Goal: Book appointment/travel/reservation

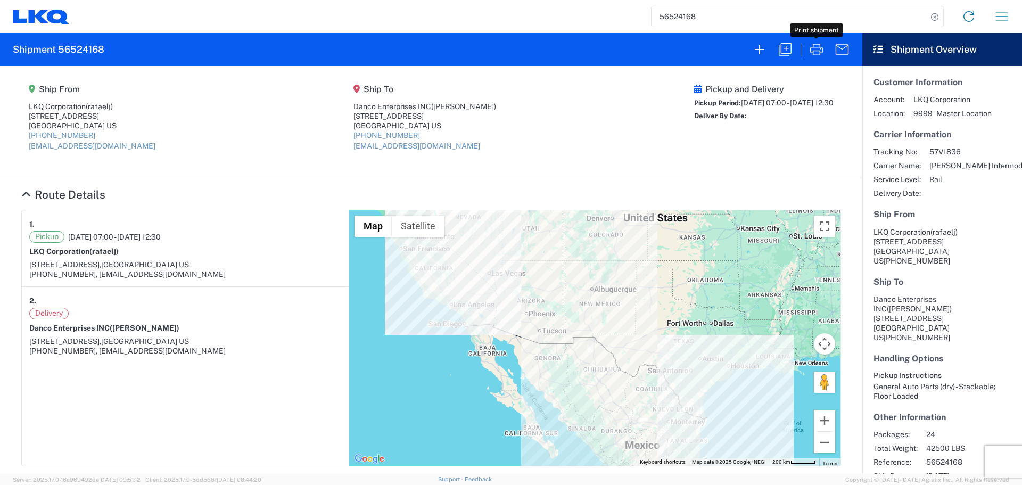
click at [1006, 13] on icon "button" at bounding box center [1002, 16] width 12 height 8
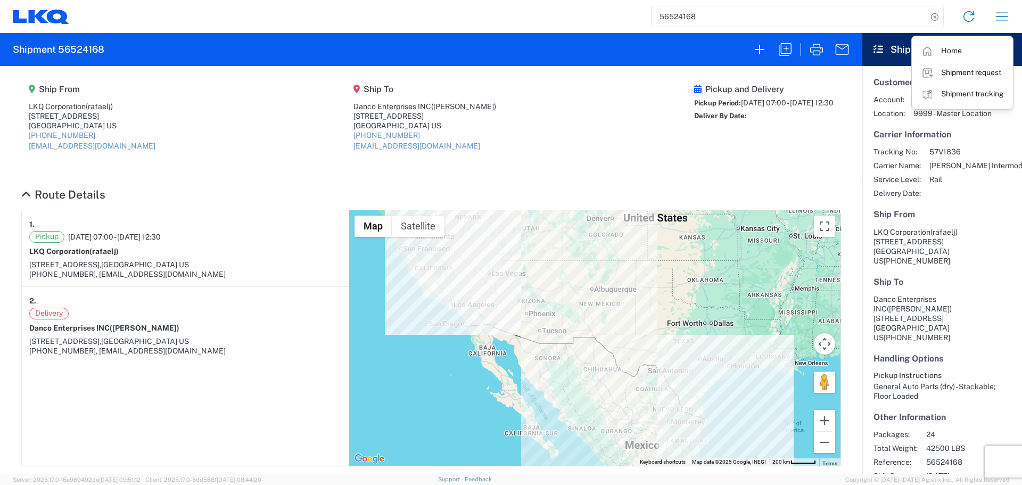
click at [975, 67] on link "Shipment request" at bounding box center [962, 72] width 100 height 21
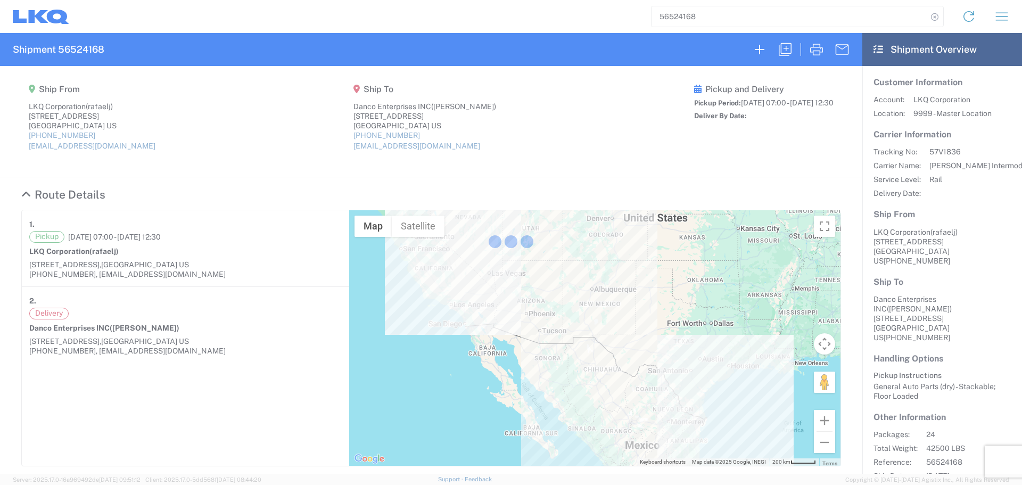
select select "FULL"
select select "US"
select select "LBS"
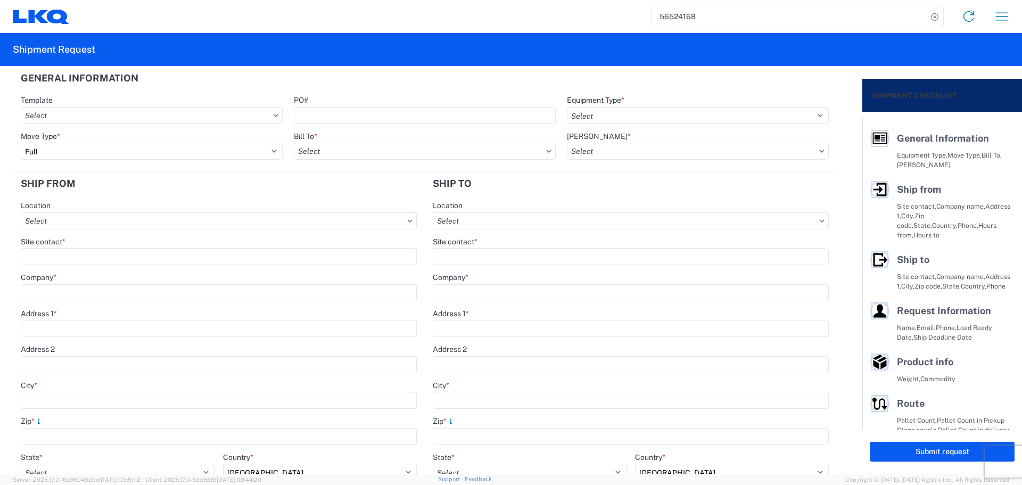
click at [409, 127] on agx-form-control-wrapper-v2 "PO#" at bounding box center [424, 113] width 273 height 36
click at [410, 122] on input "PO#" at bounding box center [425, 115] width 262 height 17
drag, startPoint x: 393, startPoint y: 87, endPoint x: 400, endPoint y: 87, distance: 6.9
click at [398, 87] on header "General Information" at bounding box center [425, 78] width 824 height 24
click at [682, 18] on input "56524168" at bounding box center [790, 16] width 276 height 20
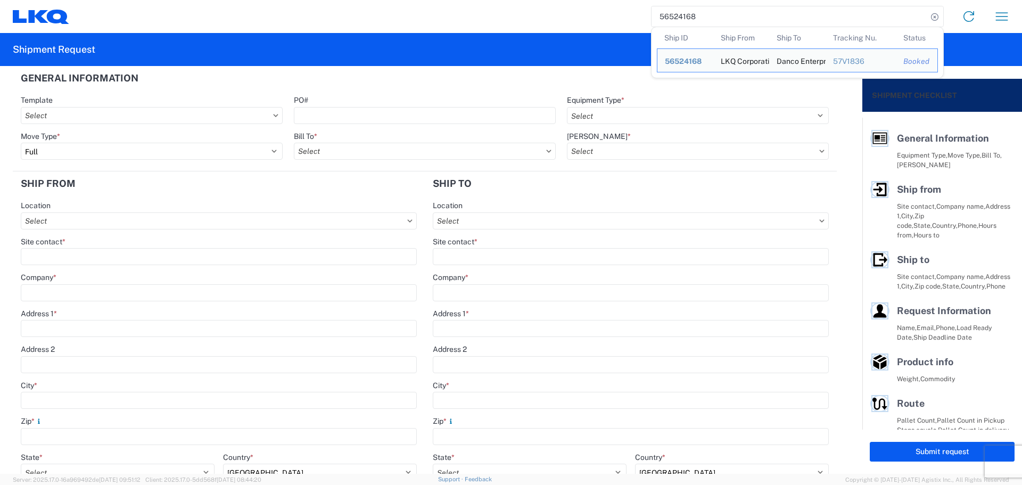
click at [682, 18] on input "56524168" at bounding box center [790, 16] width 276 height 20
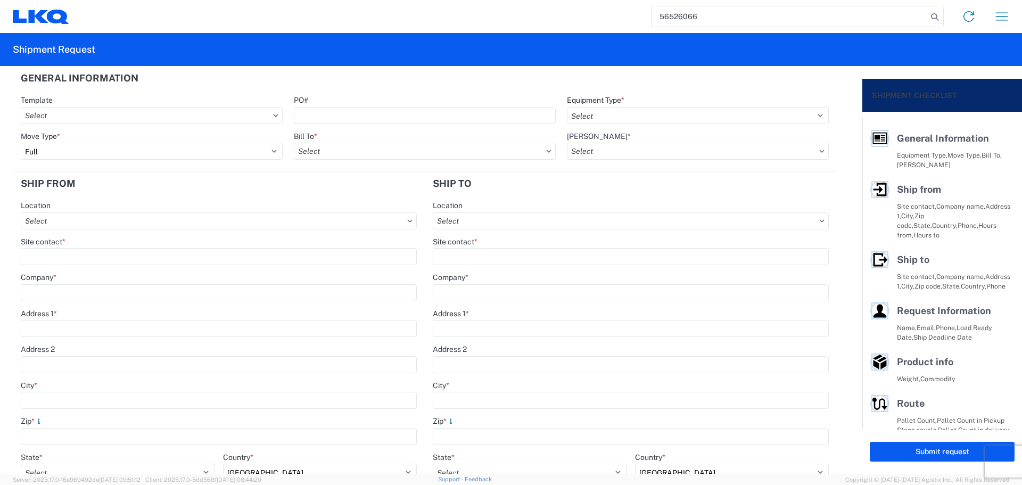
type input "56526066"
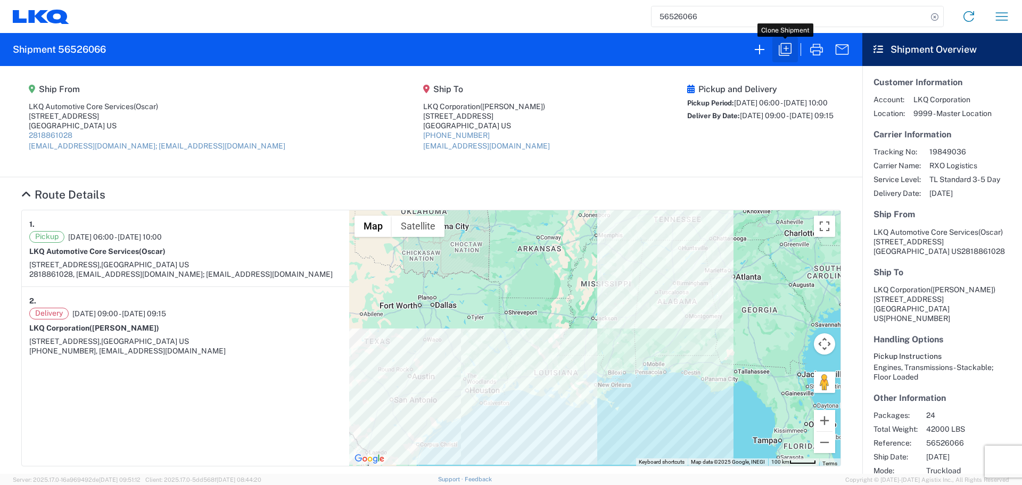
click at [784, 47] on icon "button" at bounding box center [785, 49] width 17 height 17
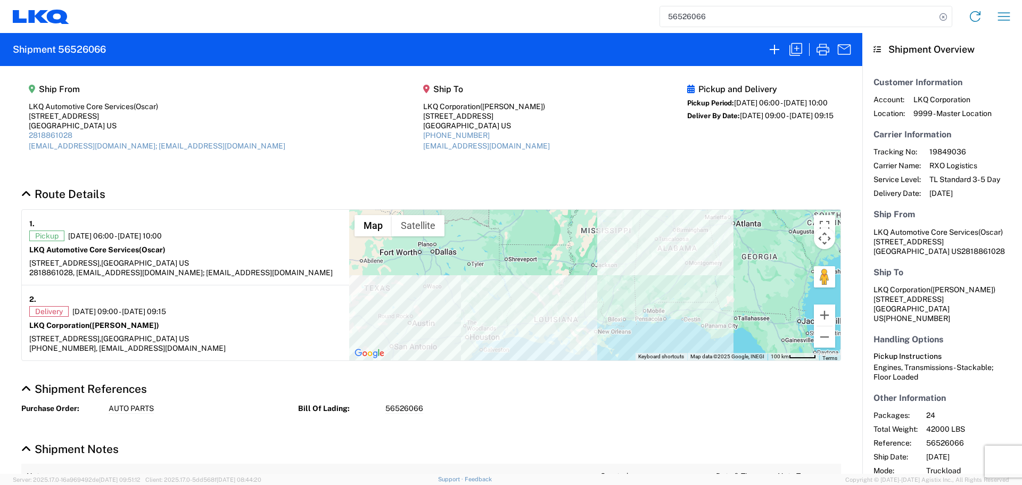
select select "FULL"
select select "LBS"
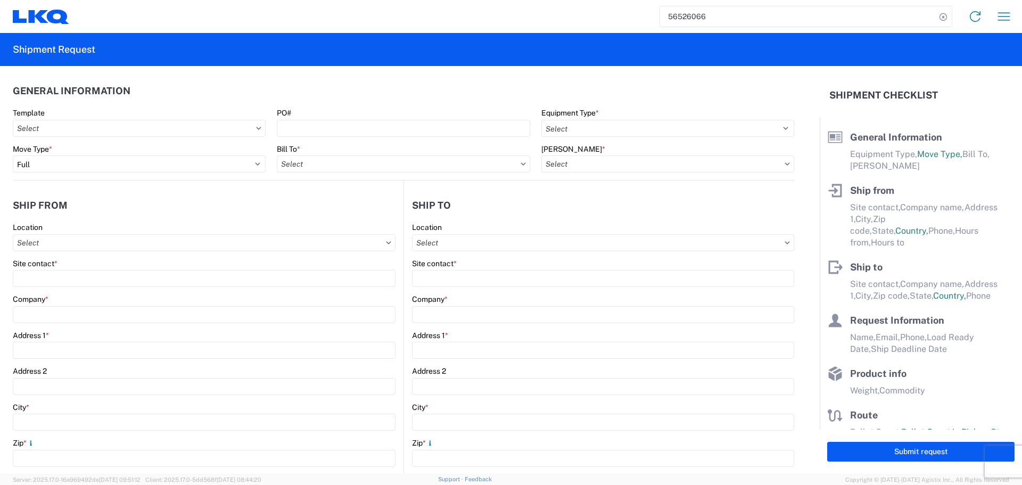
select select "STDV"
type input "Oscar"
type input "LKQ Automotive Core Services"
type input "[STREET_ADDRESS]"
type input "[GEOGRAPHIC_DATA]"
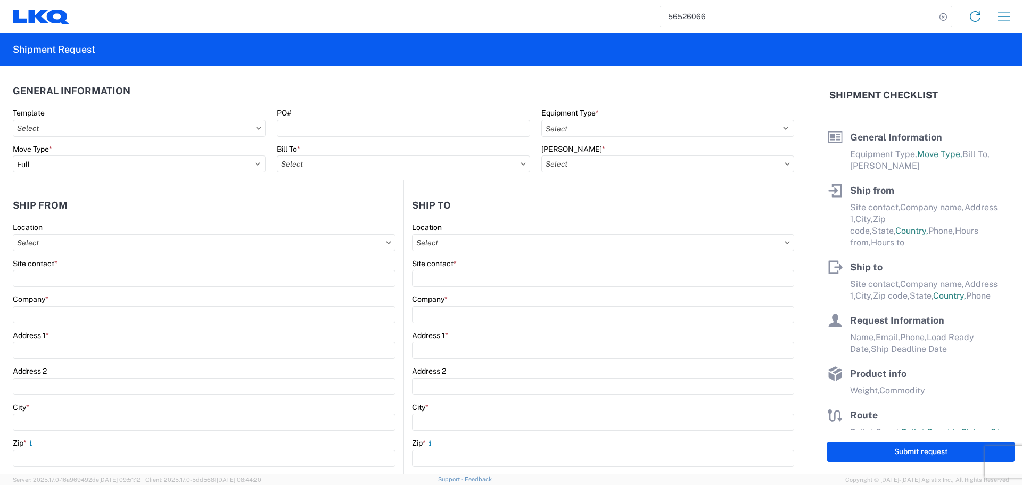
type input "77038"
type input "[EMAIL_ADDRESS][DOMAIN_NAME]; [EMAIL_ADDRESS][DOMAIN_NAME]"
type input "[PERSON_NAME]"
type input "LKQ Corporation"
type input "[STREET_ADDRESS]"
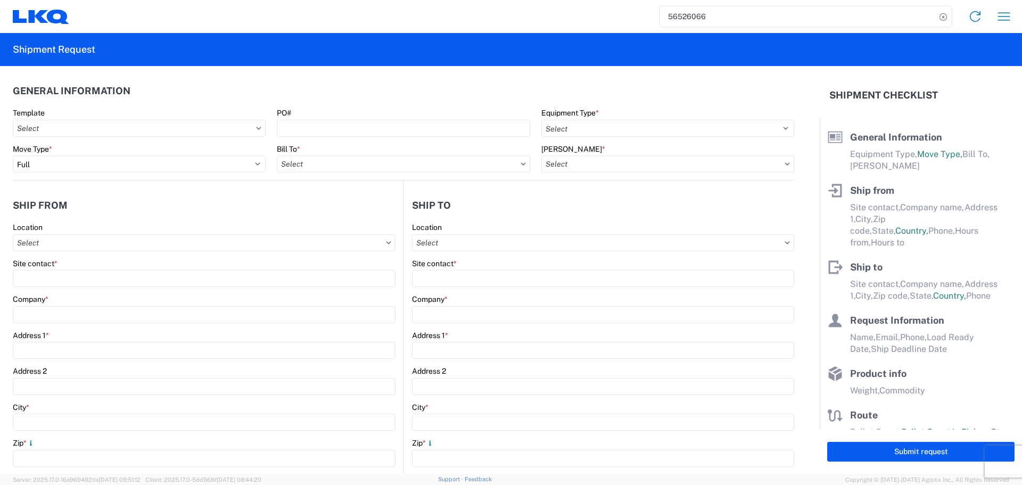
type input "Newnan"
type input "30265"
type input "[EMAIL_ADDRESS][DOMAIN_NAME]"
type input "Oscar"
type input "[EMAIL_ADDRESS][DOMAIN_NAME]"
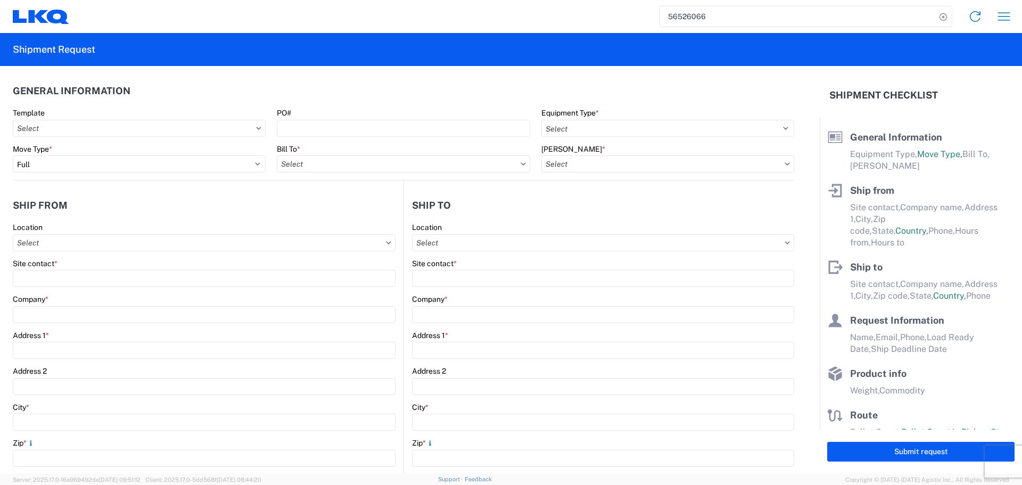
type input "2818861028"
type input "[DATE]"
type input "42000"
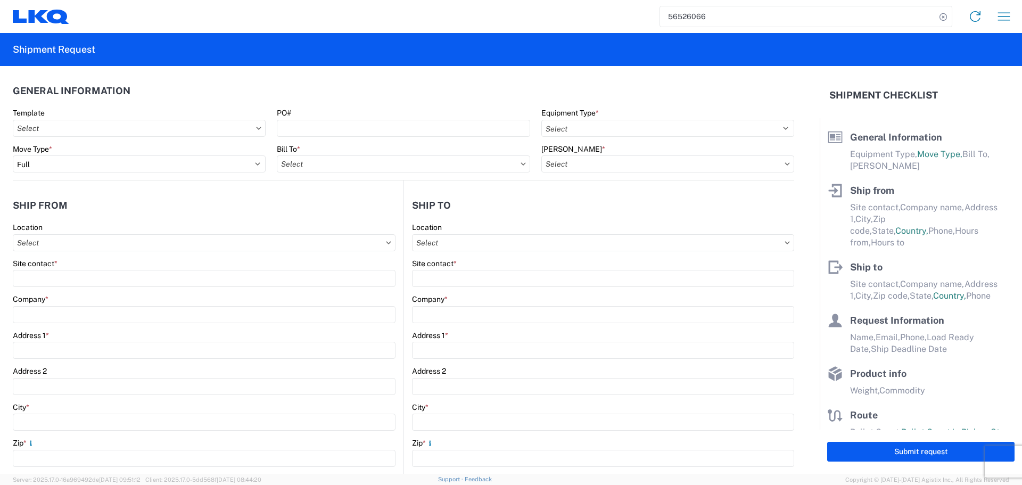
type input "Engines, Transmissions"
type input "24"
type input "0"
type input "40"
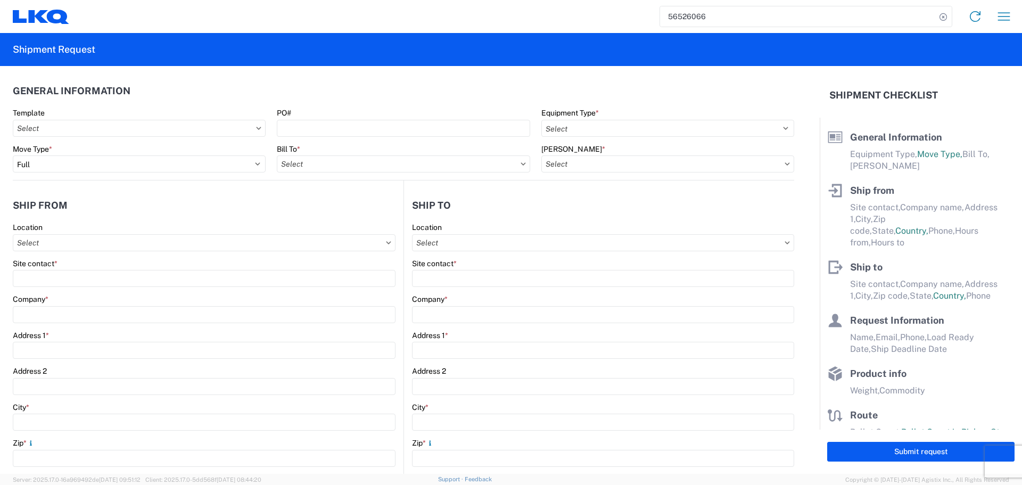
type input "36"
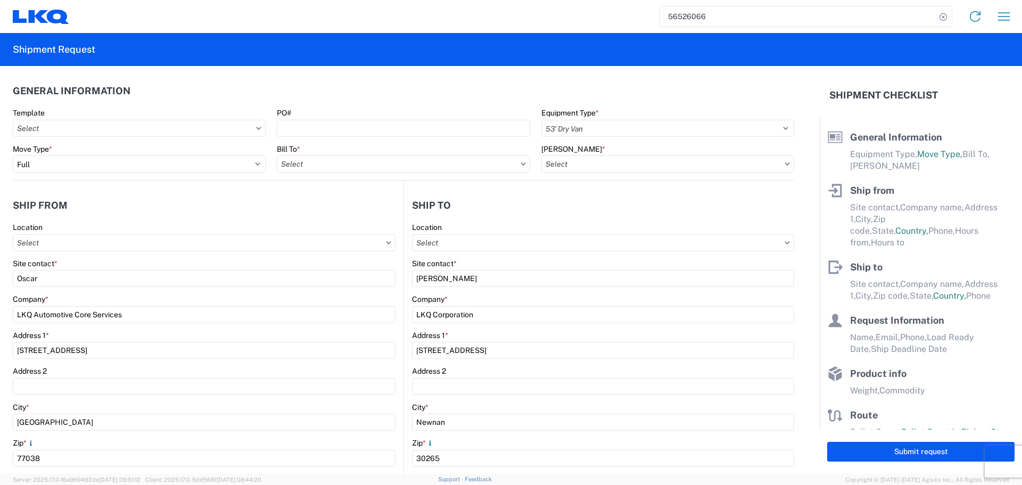
select select "[GEOGRAPHIC_DATA]"
select select "US"
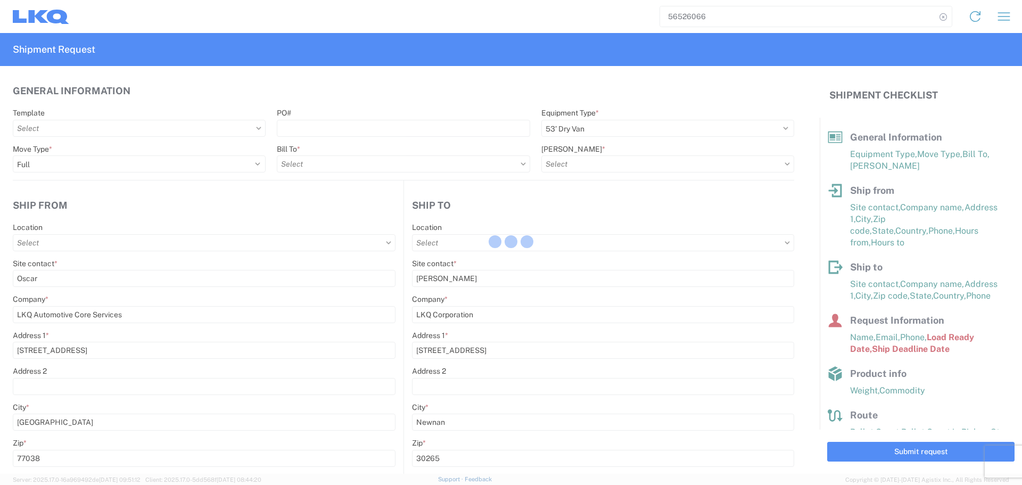
type input "1760 - LKQ Best Core"
type input "1760-1300-50180-0000 - 1760 Freight In - Cores"
type input "1772 - LKQ Atlanta Core Newnan"
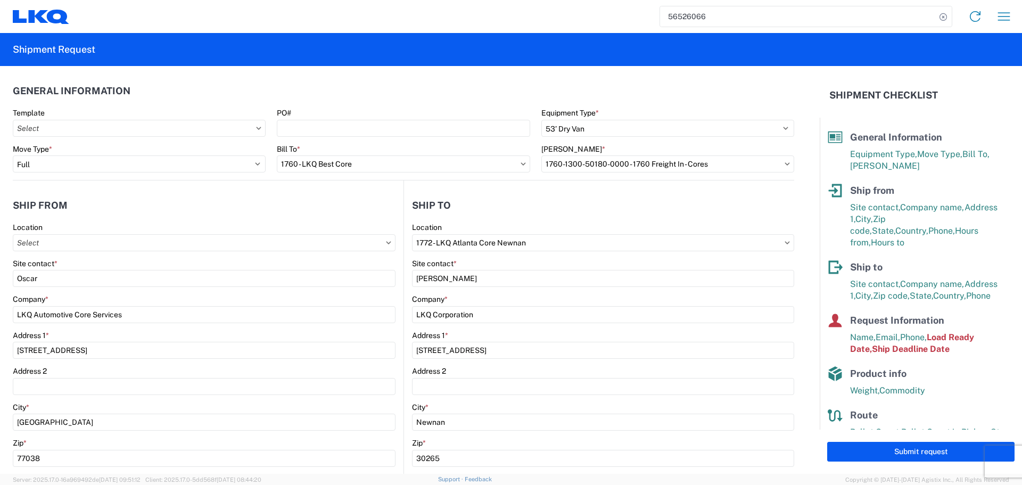
type input "1760 - LKQ Best Core"
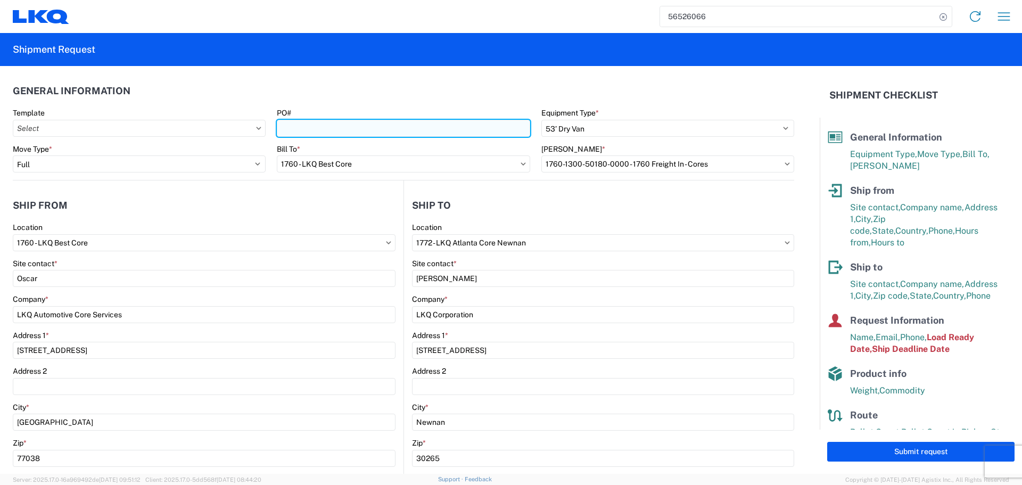
click at [419, 131] on input "PO#" at bounding box center [403, 128] width 253 height 17
type input "AUTO PARTS"
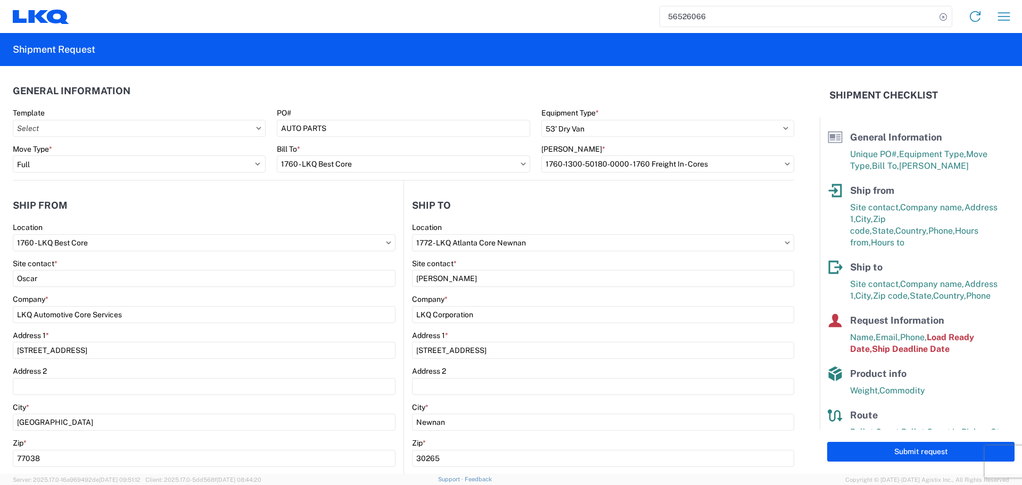
click at [349, 98] on header "General Information" at bounding box center [403, 91] width 781 height 24
click at [280, 193] on agx-shipment-stop-widget-v2 "Ship from 1760 Location 1760 - LKQ Best Core Site contact * Oscar Company * LKQ…" at bounding box center [208, 411] width 391 height 463
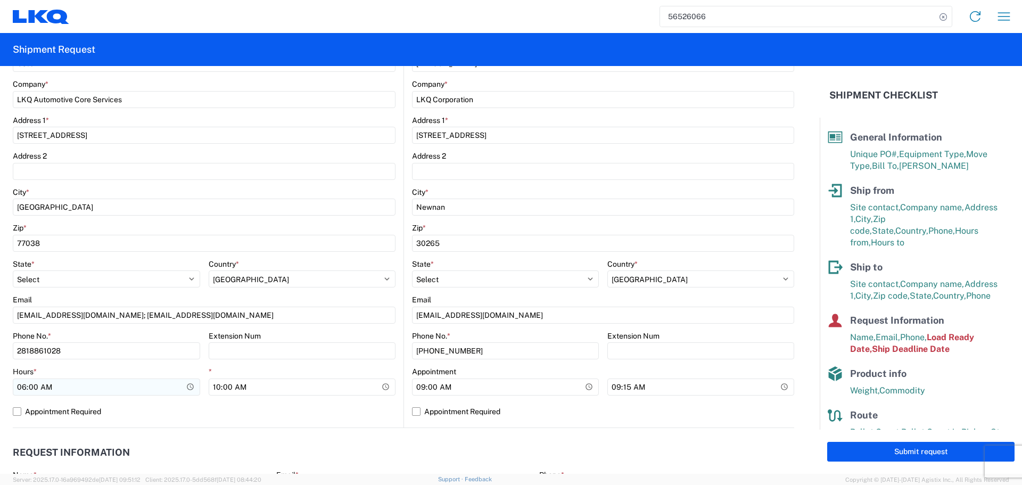
scroll to position [373, 0]
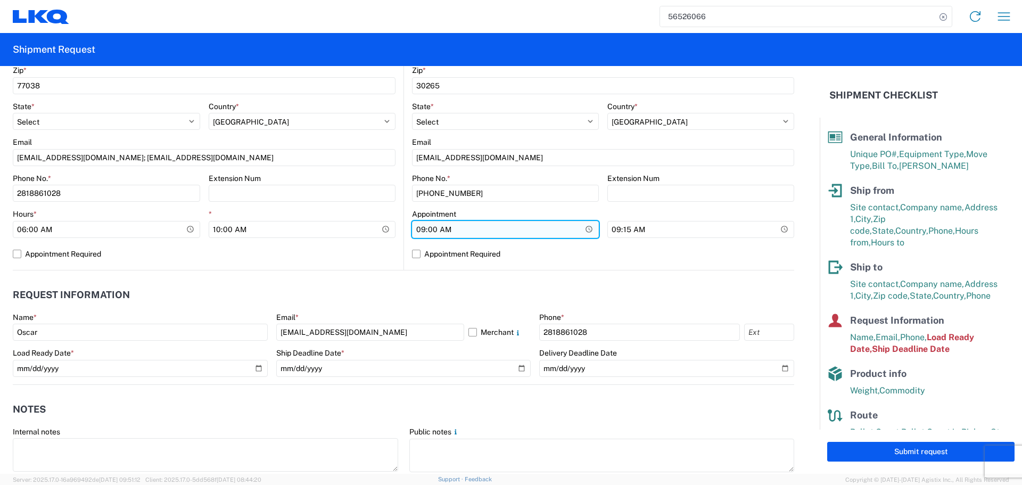
click at [200, 230] on input "09:00:00" at bounding box center [106, 229] width 187 height 17
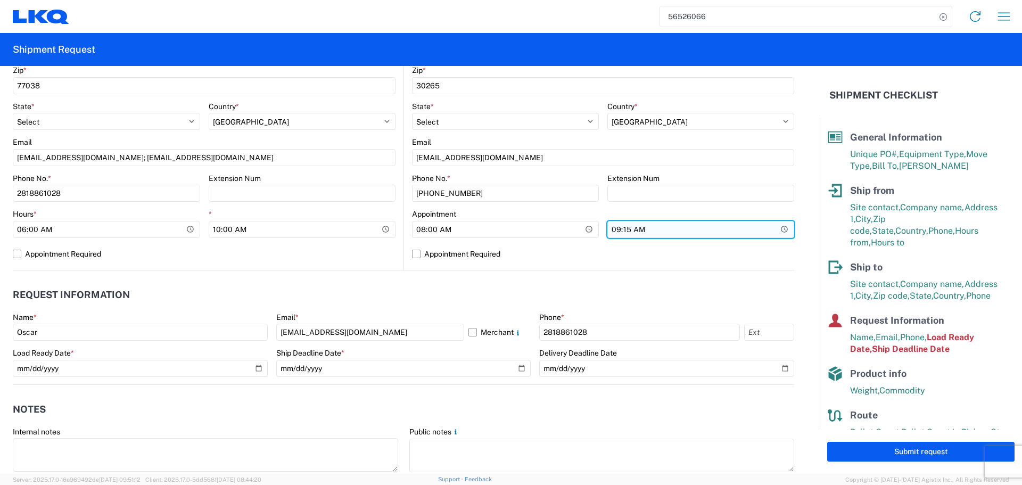
type input "08:00"
click at [776, 230] on input "09:15:00" at bounding box center [700, 229] width 187 height 17
type input "13:00"
click at [332, 271] on agx-request-info "Request Information Name * [PERSON_NAME] * [EMAIL_ADDRESS][DOMAIN_NAME] Merchan…" at bounding box center [403, 327] width 781 height 114
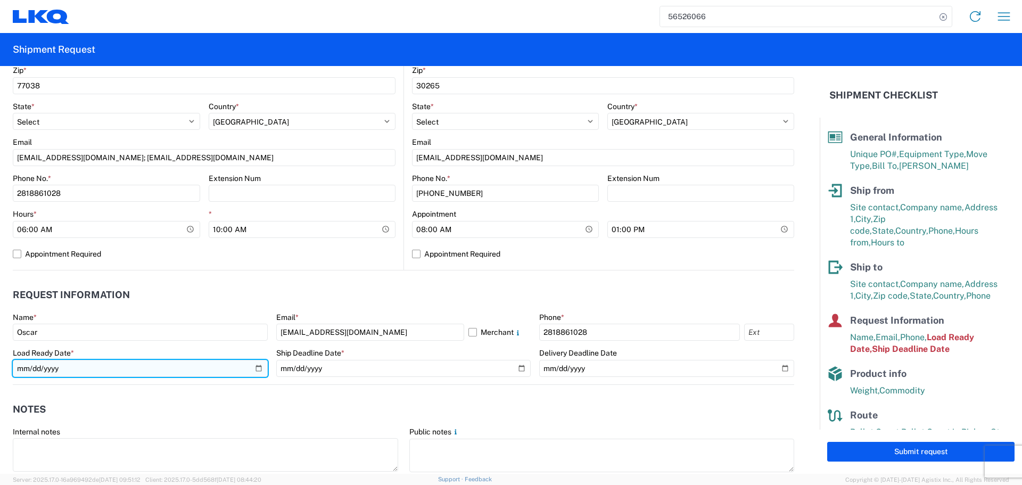
click at [260, 369] on input "[DATE]" at bounding box center [140, 368] width 255 height 17
type input "[DATE]"
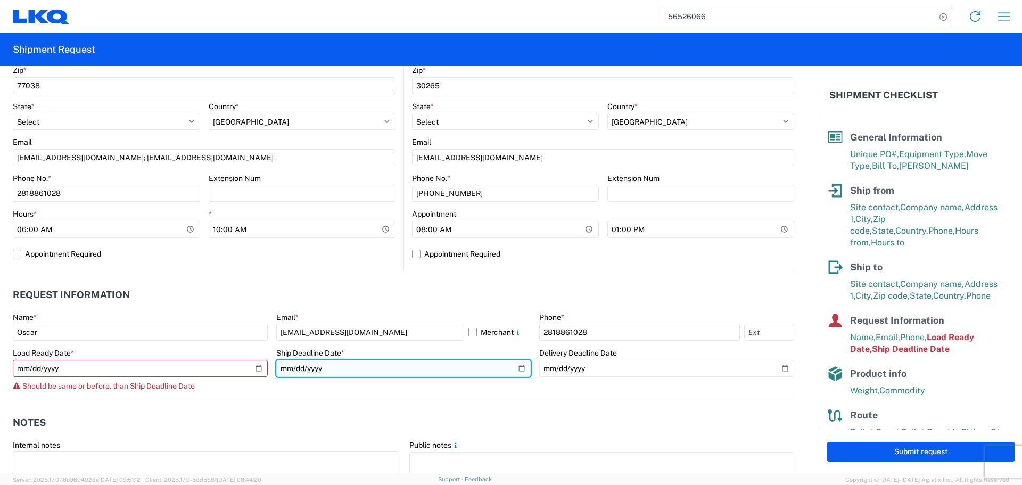
click at [514, 372] on input "[DATE]" at bounding box center [403, 368] width 255 height 17
type input "[DATE]"
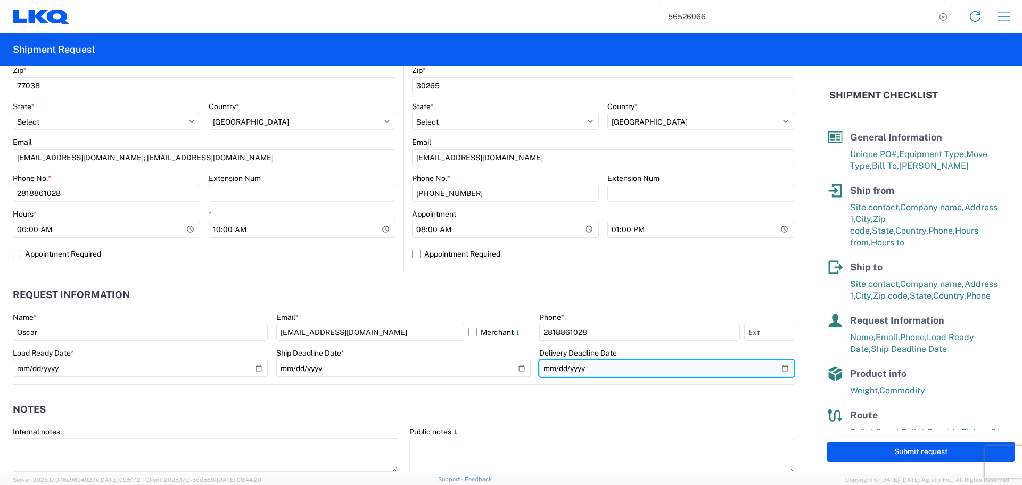
click at [769, 365] on input "[DATE]" at bounding box center [666, 368] width 255 height 17
click at [779, 367] on input "[DATE]" at bounding box center [666, 368] width 255 height 17
type input "[DATE]"
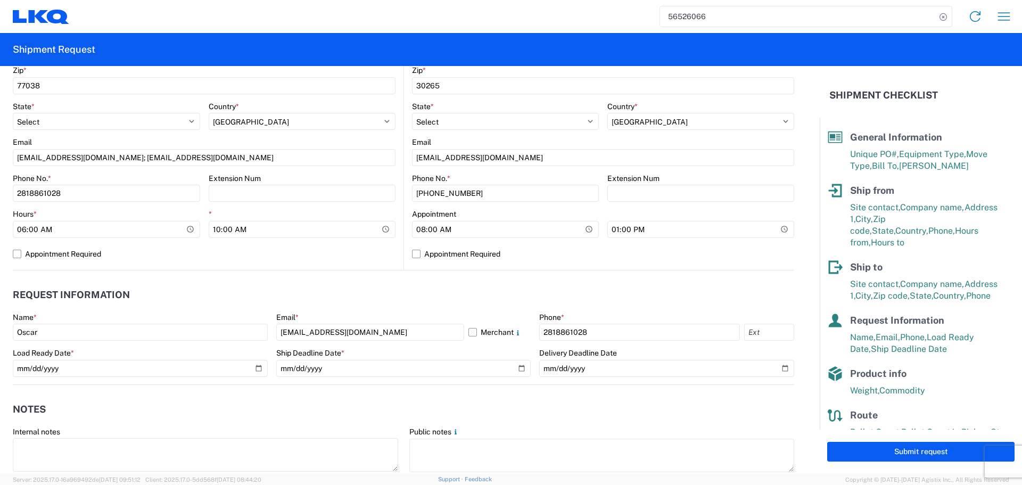
click at [497, 293] on header "Request Information" at bounding box center [403, 295] width 781 height 24
click at [348, 300] on header "Request Information" at bounding box center [403, 295] width 781 height 24
click at [332, 330] on input "[EMAIL_ADDRESS][DOMAIN_NAME]" at bounding box center [370, 332] width 188 height 17
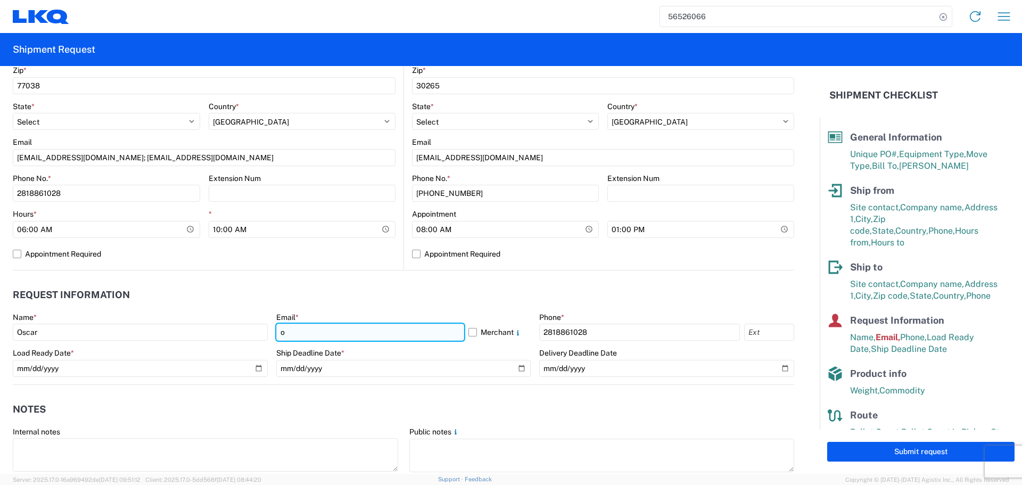
type input "[EMAIL_ADDRESS][DOMAIN_NAME]"
click at [306, 279] on agx-request-info "Request Information Name * [PERSON_NAME] * [EMAIL_ADDRESS][DOMAIN_NAME] Merchan…" at bounding box center [403, 327] width 781 height 114
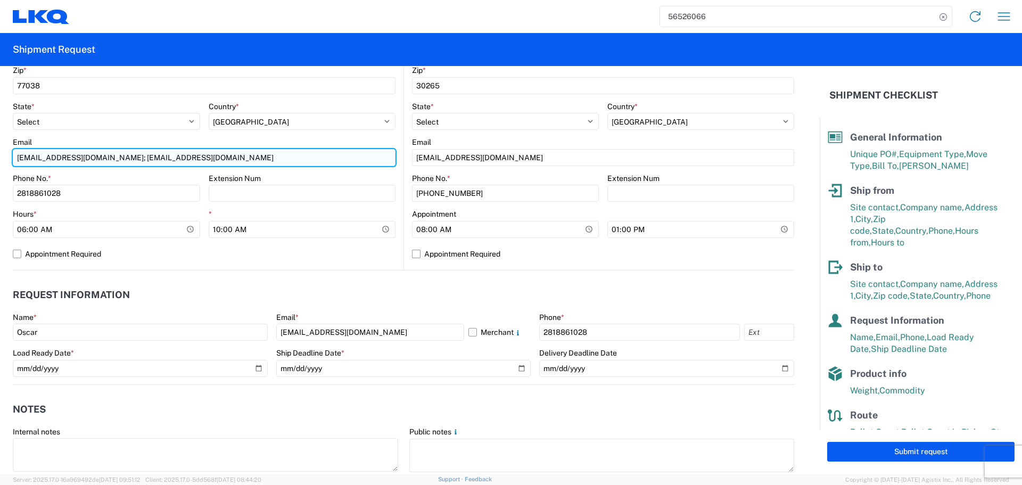
click at [109, 154] on input "[EMAIL_ADDRESS][DOMAIN_NAME]; [EMAIL_ADDRESS][DOMAIN_NAME]" at bounding box center [204, 157] width 383 height 17
type input "[EMAIL_ADDRESS][DOMAIN_NAME];[EMAIL_ADDRESS][DOMAIN_NAME]"
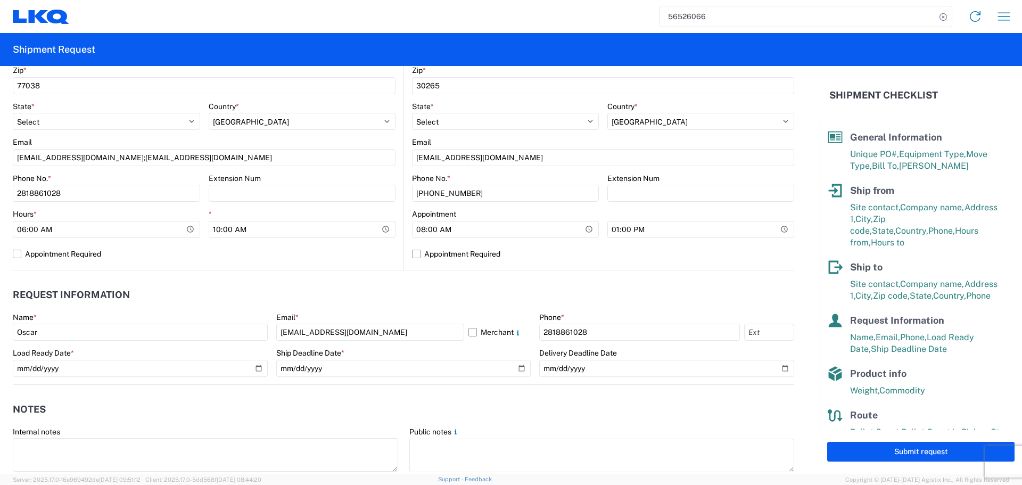
click at [166, 266] on div "1760 Location 1760 - LKQ Best Core Site contact * Oscar Company * LKQ Automotiv…" at bounding box center [204, 60] width 383 height 420
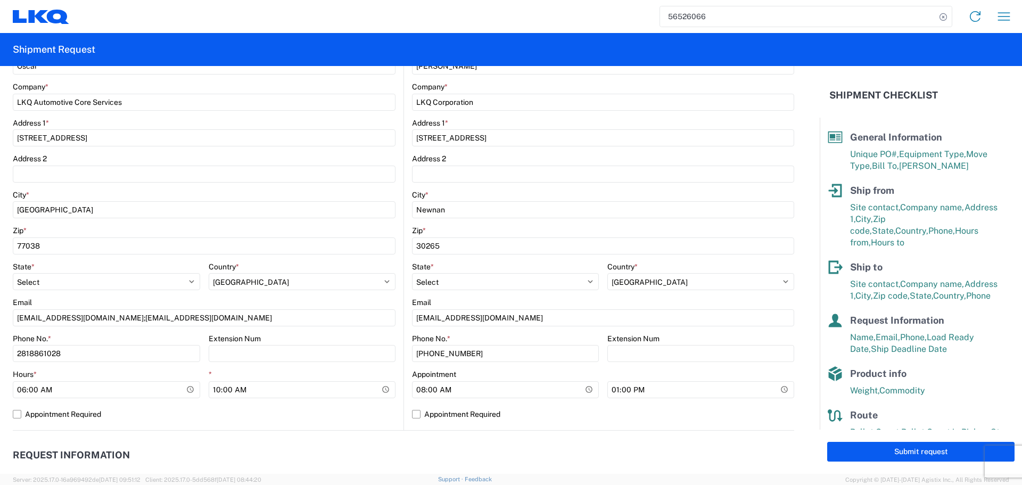
scroll to position [426, 0]
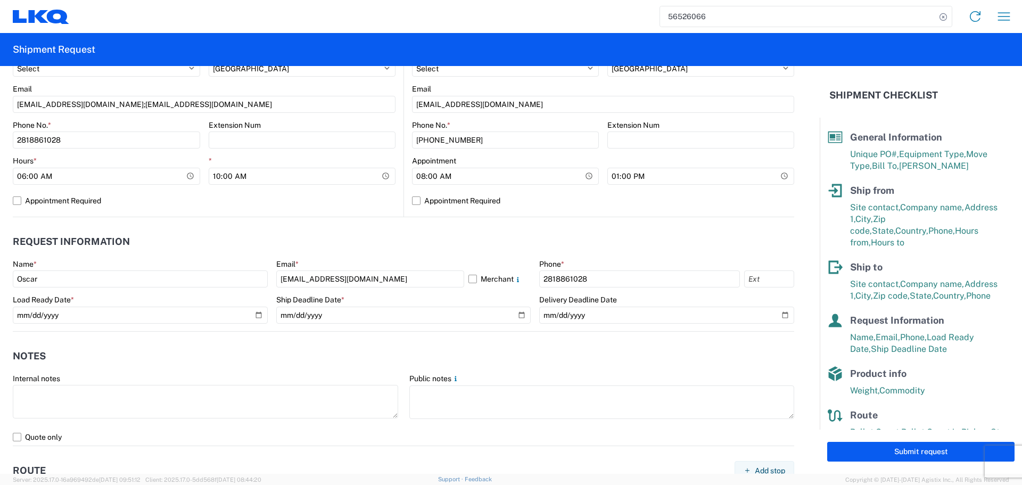
click at [352, 343] on agx-notes "Notes Internal notes Public notes Quote only" at bounding box center [403, 389] width 781 height 114
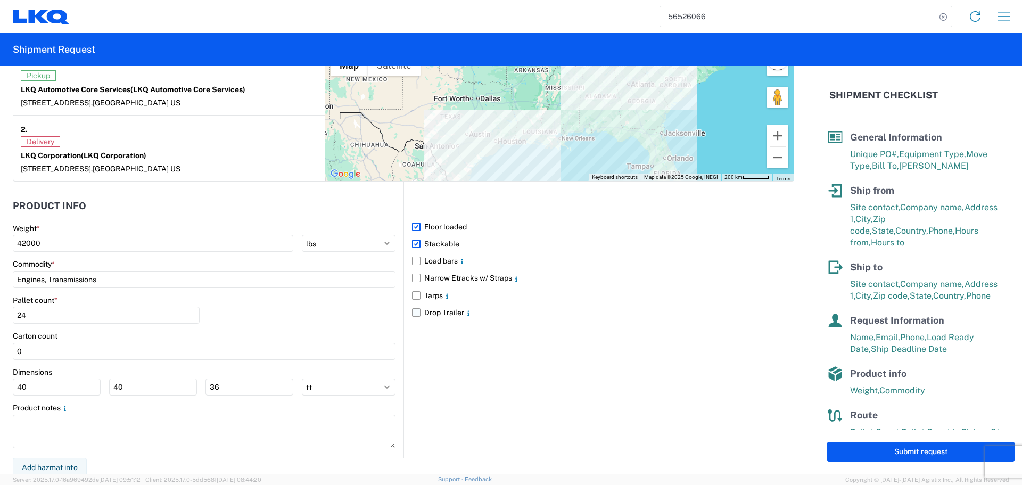
scroll to position [869, 0]
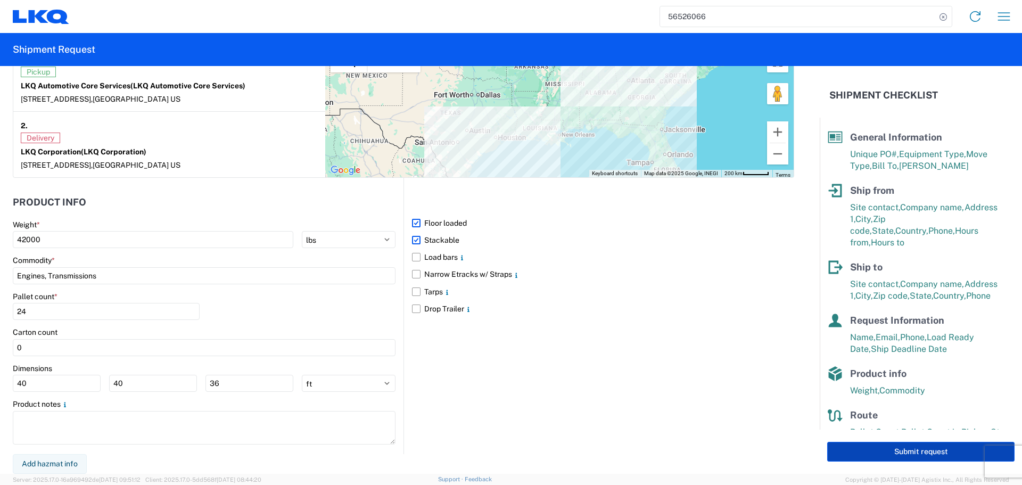
click at [907, 447] on button "Submit request" at bounding box center [920, 452] width 187 height 20
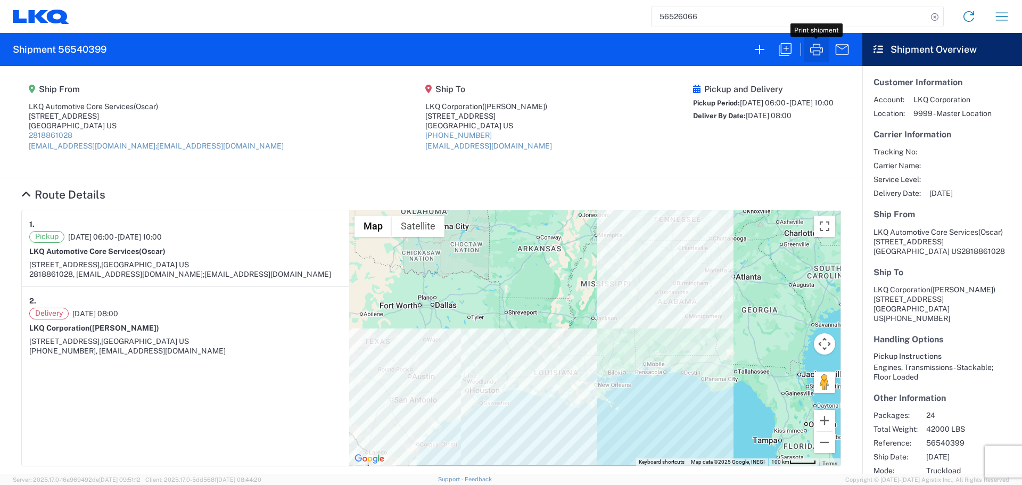
click at [810, 47] on icon "button" at bounding box center [816, 49] width 17 height 17
click at [784, 49] on icon "button" at bounding box center [785, 49] width 17 height 17
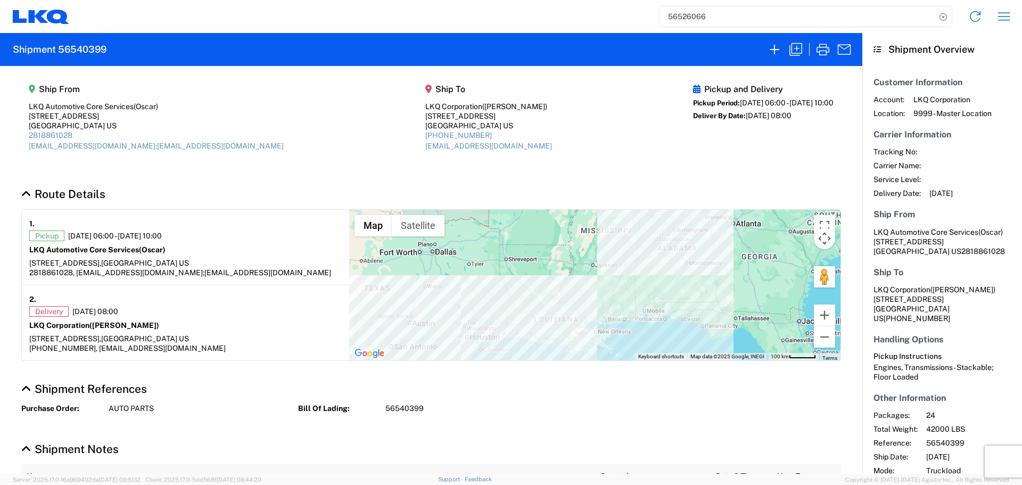
select select "FULL"
select select "US"
select select "LBS"
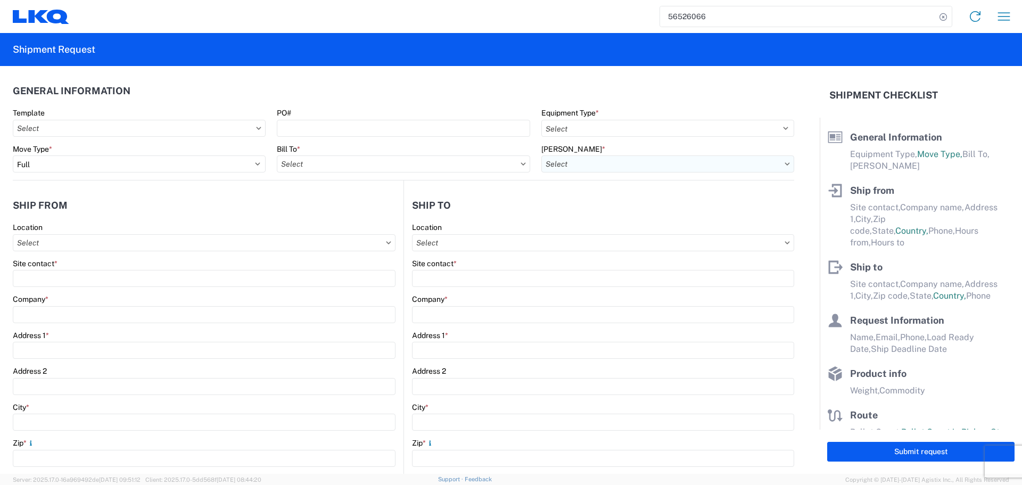
select select "STDV"
type input "Oscar"
type input "LKQ Automotive Core Services"
type input "[STREET_ADDRESS]"
type input "[GEOGRAPHIC_DATA]"
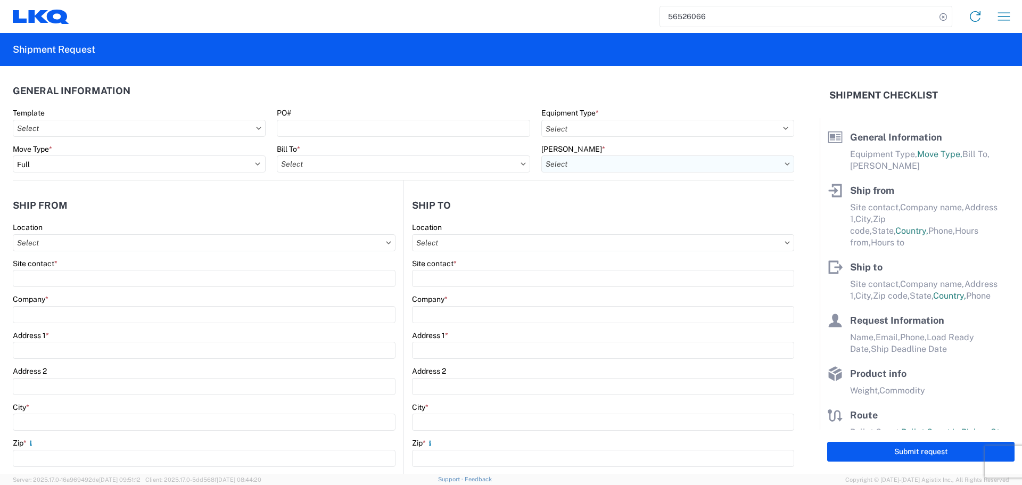
type input "77038"
type input "[EMAIL_ADDRESS][DOMAIN_NAME];[EMAIL_ADDRESS][DOMAIN_NAME]"
type input "[PERSON_NAME]"
type input "LKQ Corporation"
type input "[STREET_ADDRESS]"
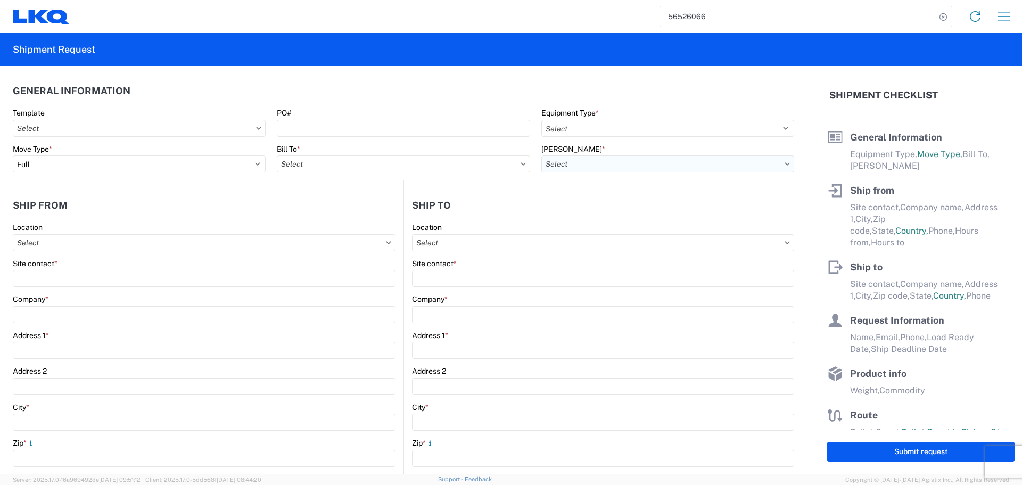
type input "Newnan"
type input "30265"
type input "[EMAIL_ADDRESS][DOMAIN_NAME]"
type input "Oscar"
type input "[EMAIL_ADDRESS][DOMAIN_NAME]"
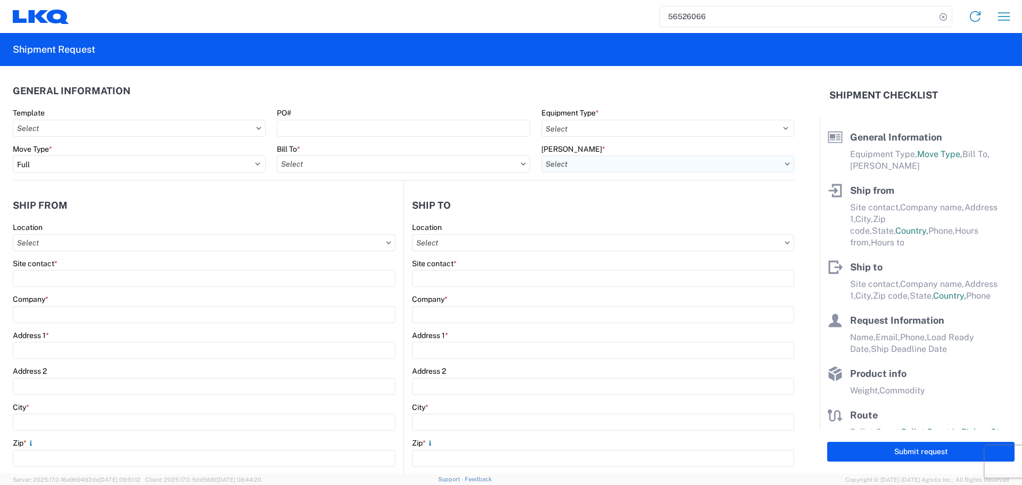
type input "2818861028"
type input "[DATE]"
type input "42000"
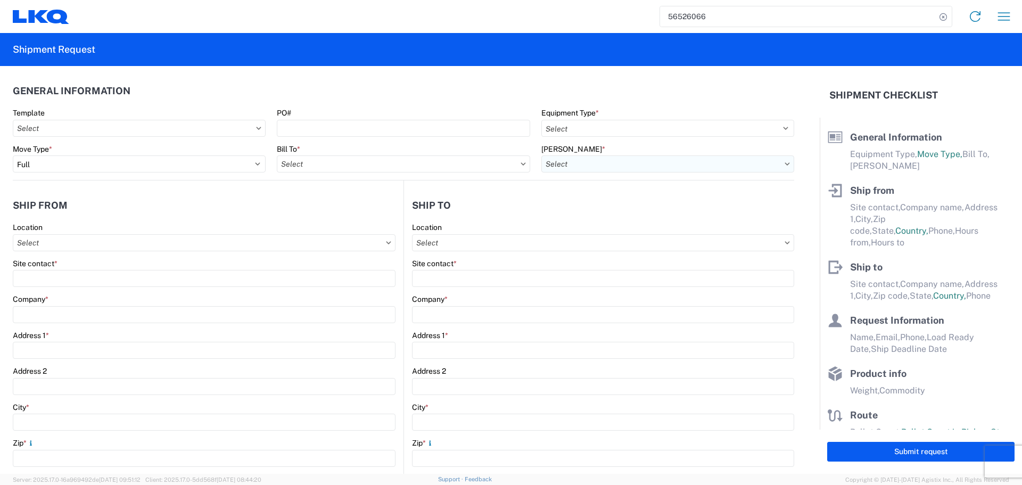
type input "Engines, Transmissions"
type input "24"
type input "0"
type input "40"
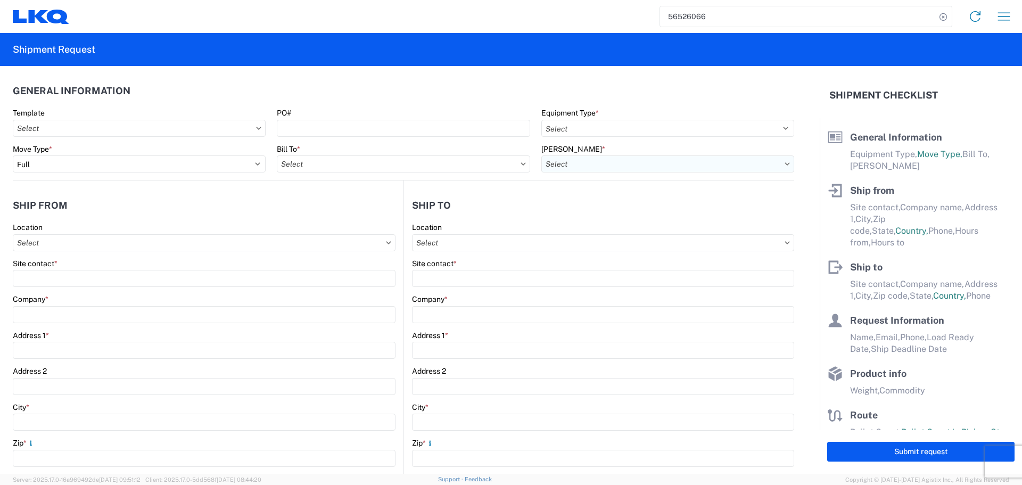
type input "36"
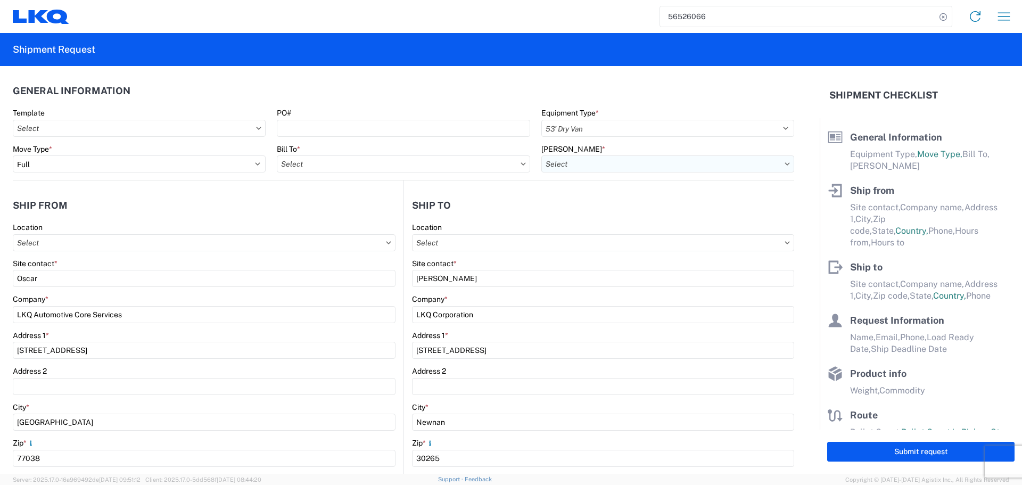
select select "US"
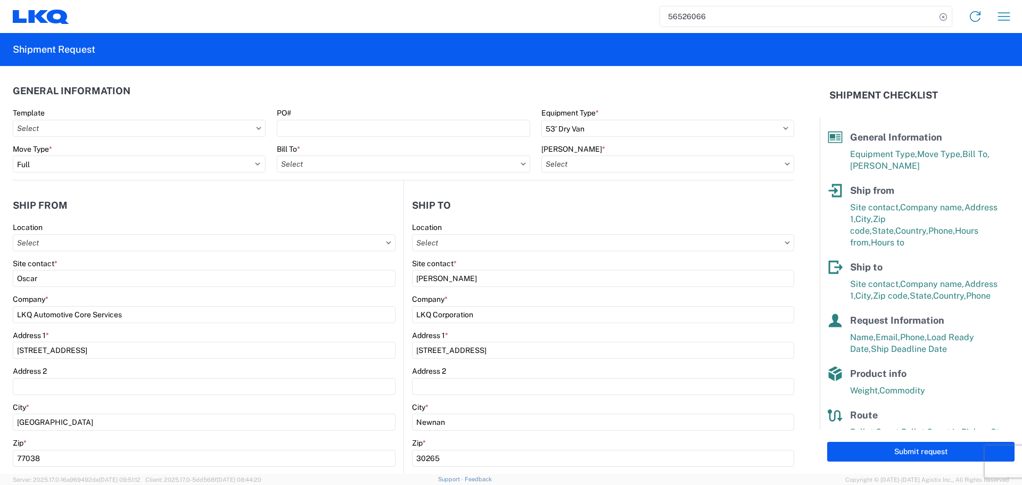
type input "1760 - LKQ Best Core"
type input "1772 - LKQ Atlanta Core Newnan"
type input "1760-1300-50180-0000 - 1760 Freight In - Cores"
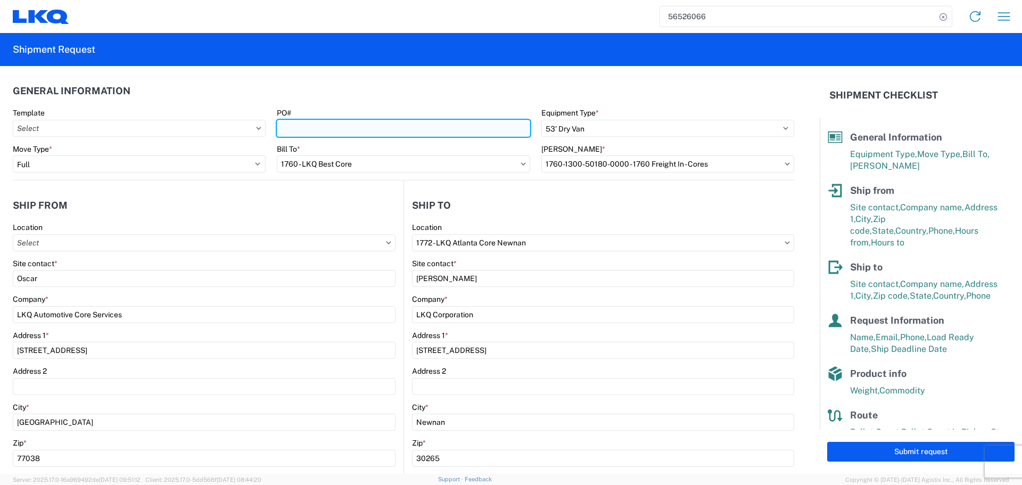
click at [338, 127] on input "PO#" at bounding box center [403, 128] width 253 height 17
type input "1760 - LKQ Best Core"
type input "AUTO PARTS"
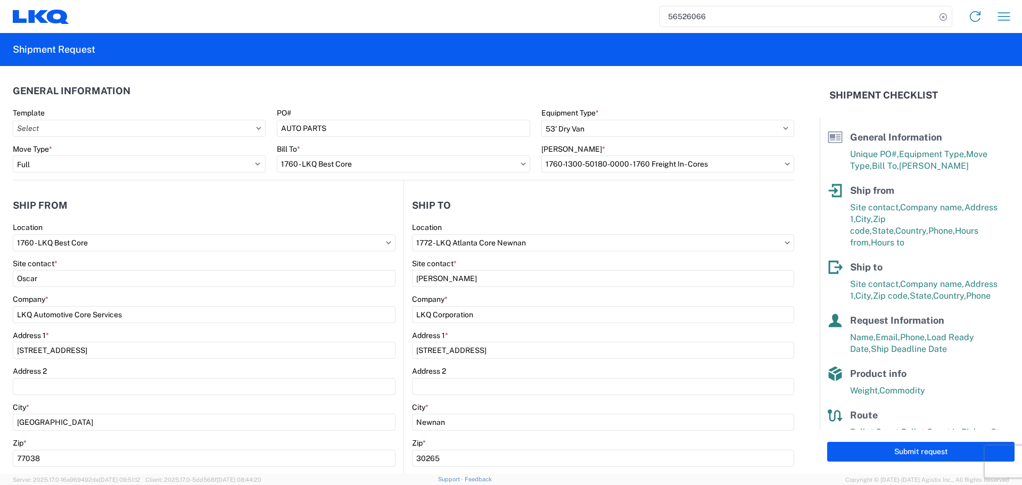
click at [340, 85] on header "General Information" at bounding box center [403, 91] width 781 height 24
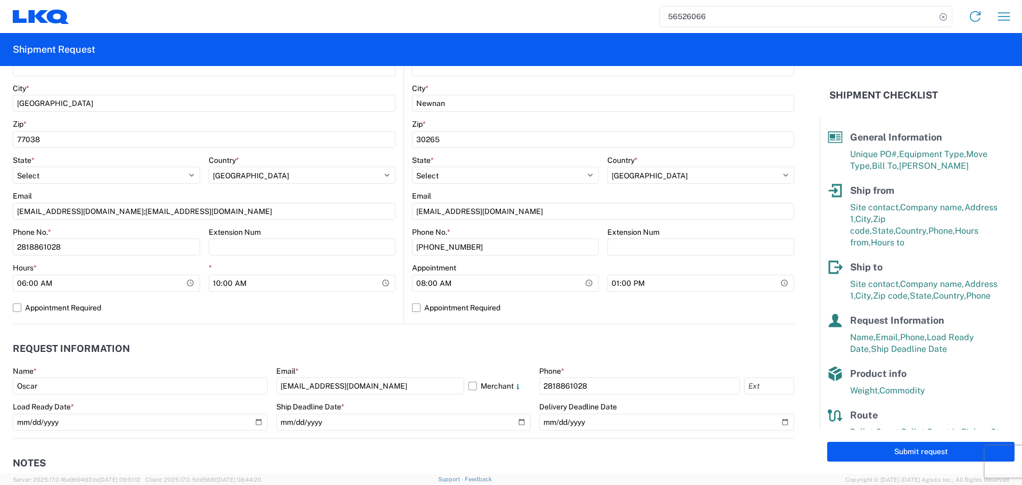
scroll to position [319, 0]
click at [514, 351] on header "Request Information" at bounding box center [403, 348] width 781 height 24
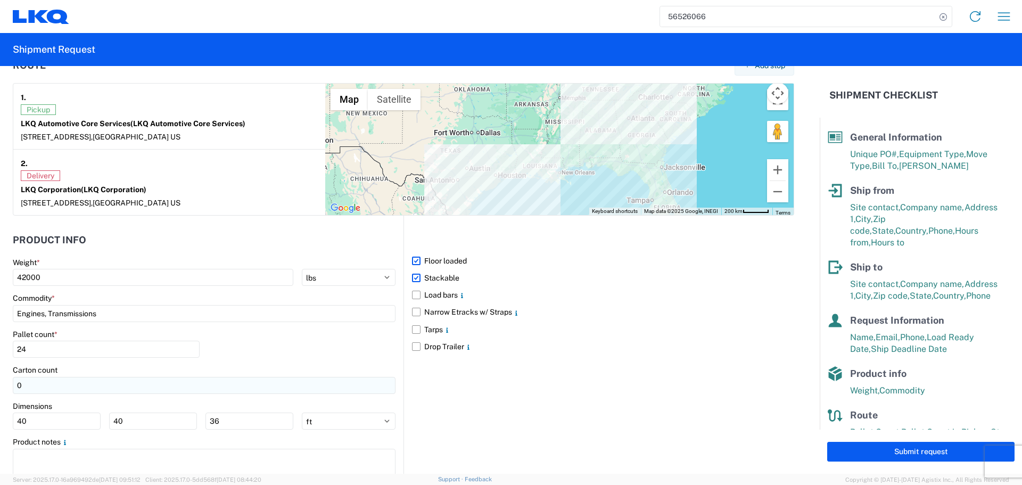
scroll to position [869, 0]
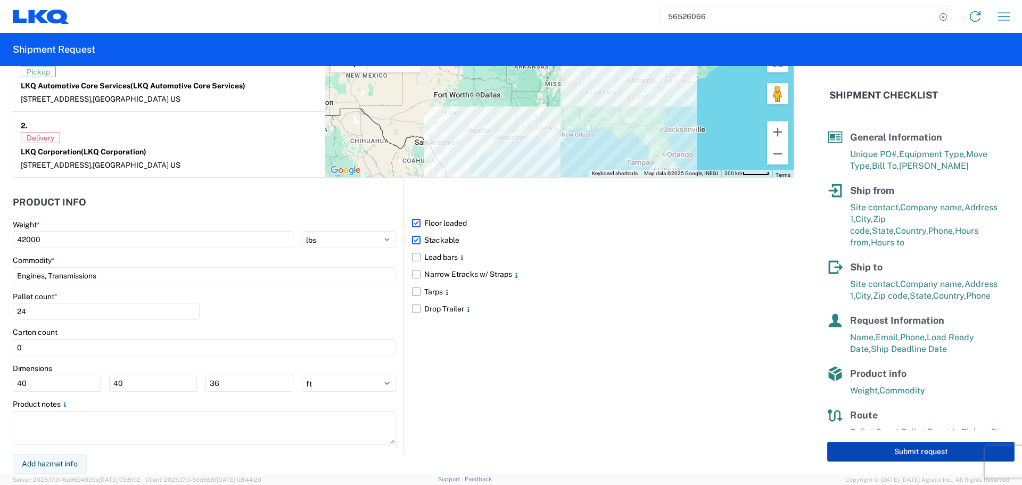
click at [892, 450] on button "Submit request" at bounding box center [920, 452] width 187 height 20
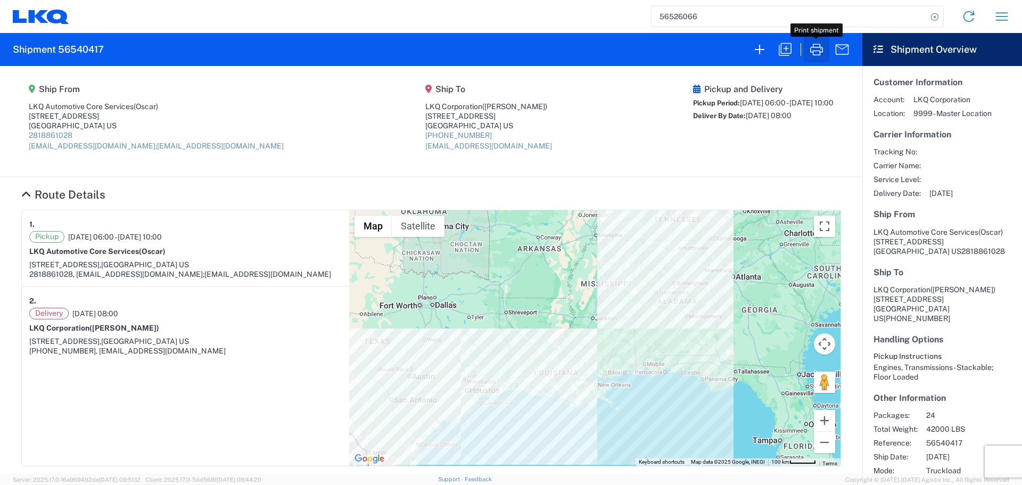
click at [819, 51] on icon "button" at bounding box center [816, 50] width 13 height 12
click at [996, 18] on icon "button" at bounding box center [1001, 16] width 17 height 17
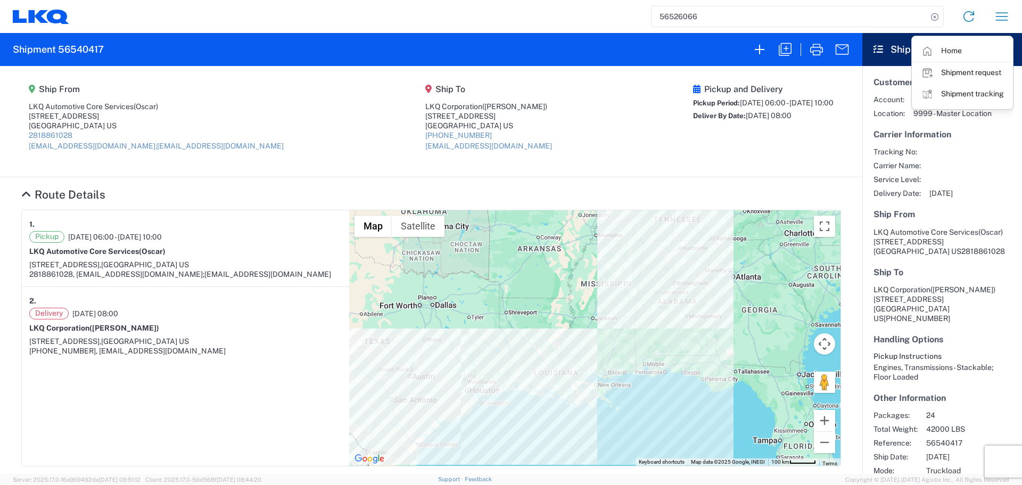
click at [669, 12] on input "56526066" at bounding box center [790, 16] width 276 height 20
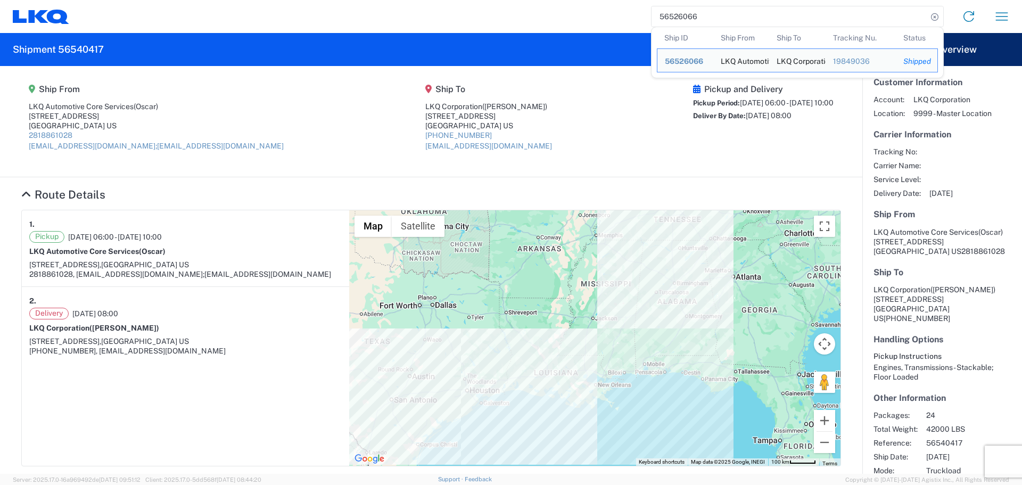
click at [669, 12] on input "56526066" at bounding box center [790, 16] width 276 height 20
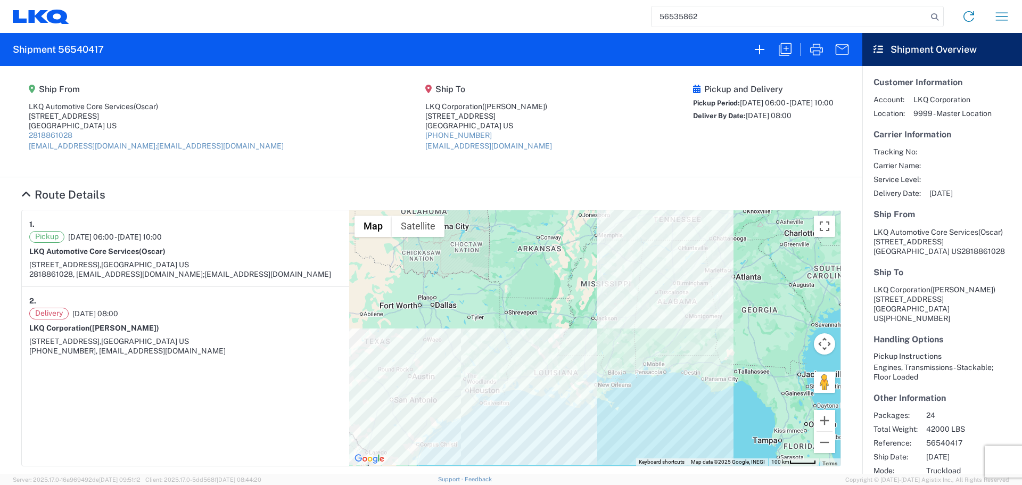
type input "56535862"
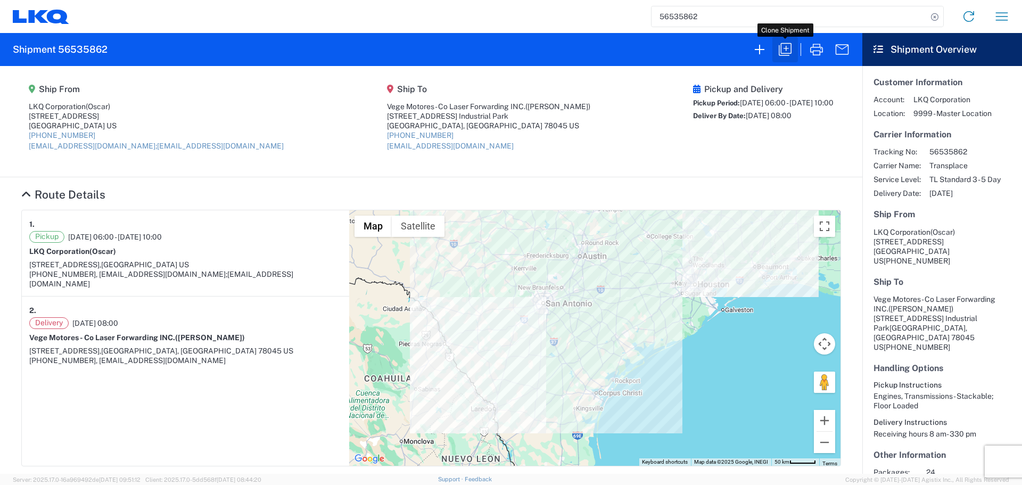
click at [781, 50] on icon "button" at bounding box center [785, 49] width 13 height 13
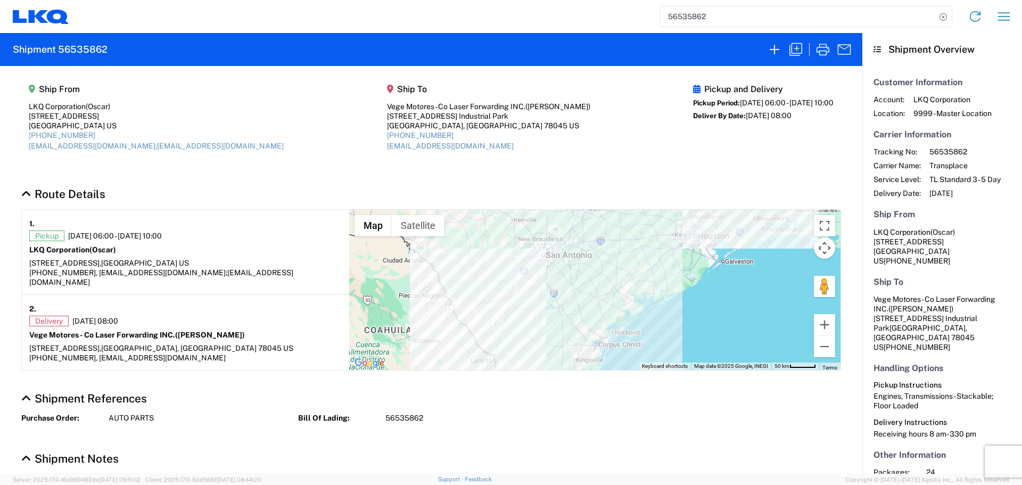
select select "STDV"
select select "FULL"
select select "US"
select select "LBS"
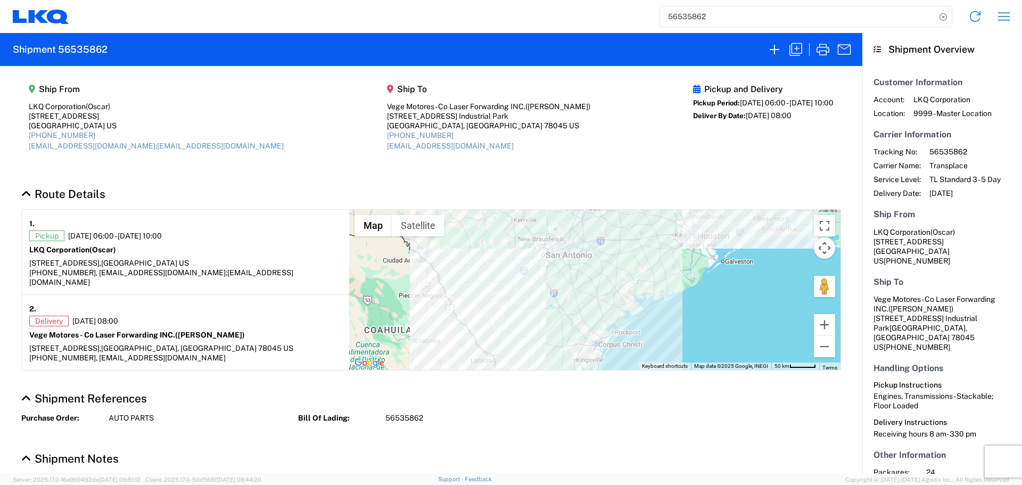
select select "IN"
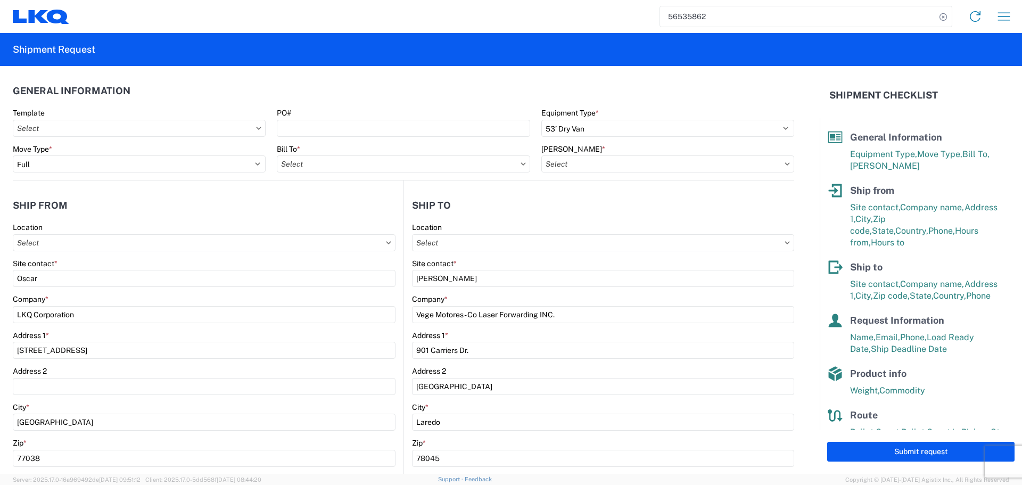
type input "1760 - LKQ Best Core"
type input "1760-6300-66000-0000 - 1760 Freight Out"
type input "1760 - LKQ Best Core"
drag, startPoint x: 273, startPoint y: 127, endPoint x: 335, endPoint y: 133, distance: 62.6
click at [289, 131] on agx-form-control-wrapper-v2 "PO#" at bounding box center [403, 126] width 264 height 36
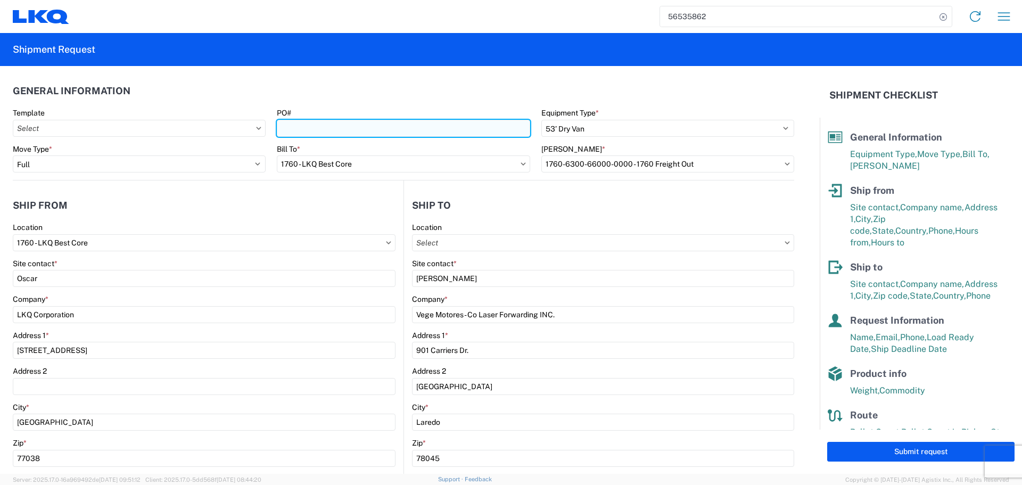
click at [335, 133] on input "PO#" at bounding box center [403, 128] width 253 height 17
type input "AUTO PARTS"
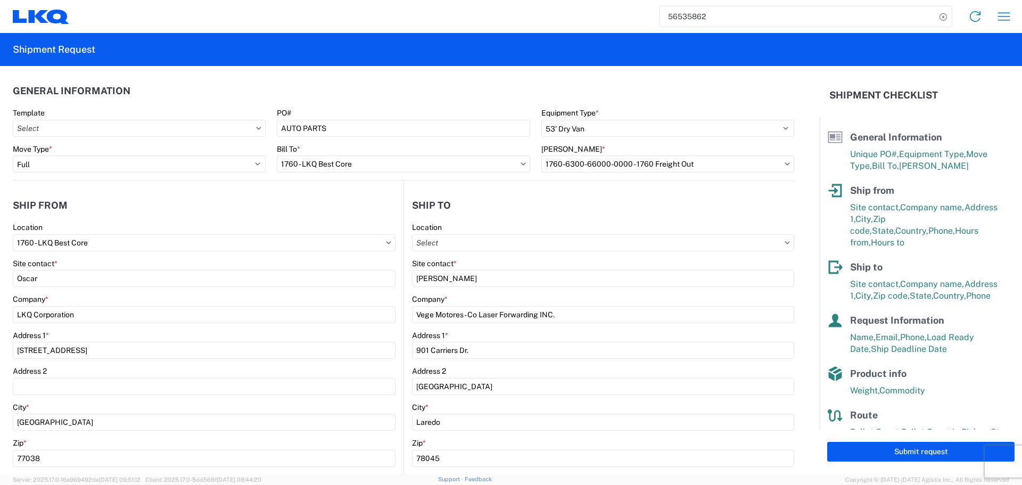
click at [344, 89] on header "General Information" at bounding box center [403, 91] width 781 height 24
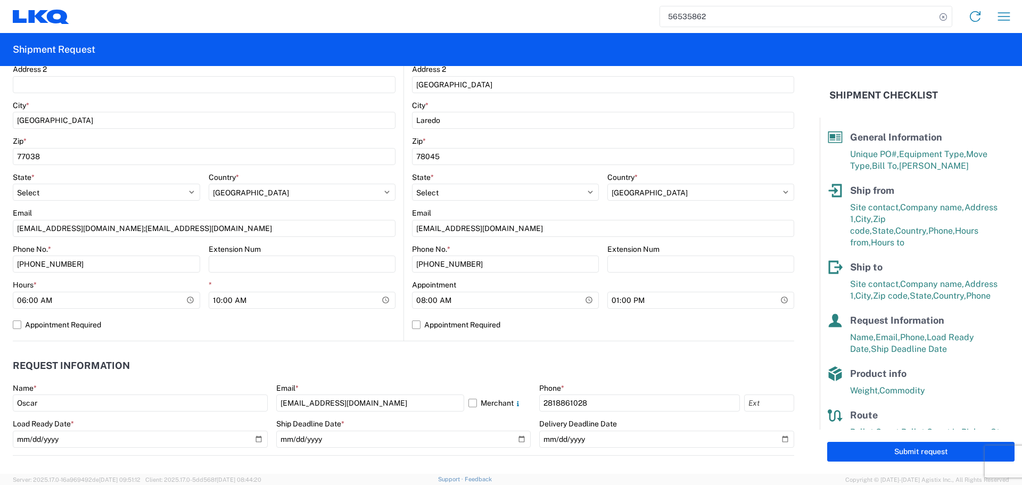
scroll to position [373, 0]
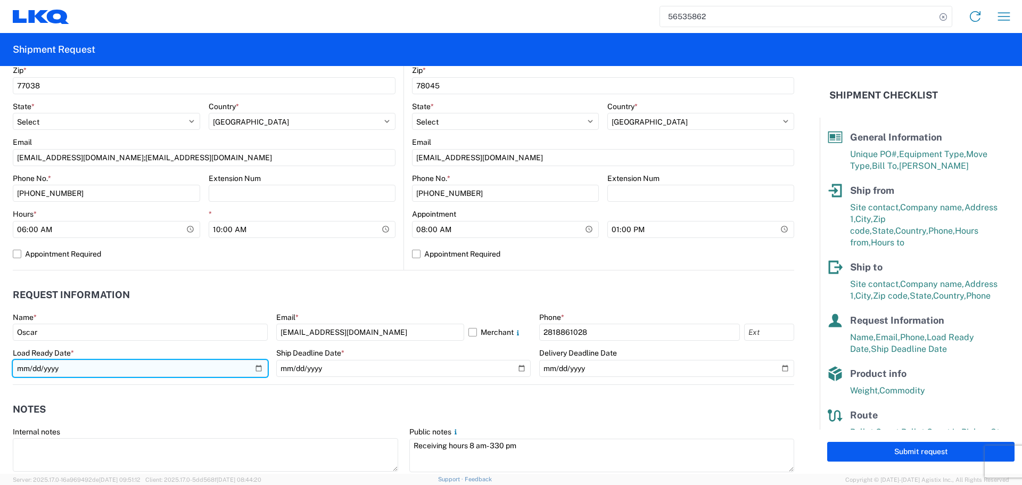
click at [254, 365] on input "[DATE]" at bounding box center [140, 368] width 255 height 17
type input "[DATE]"
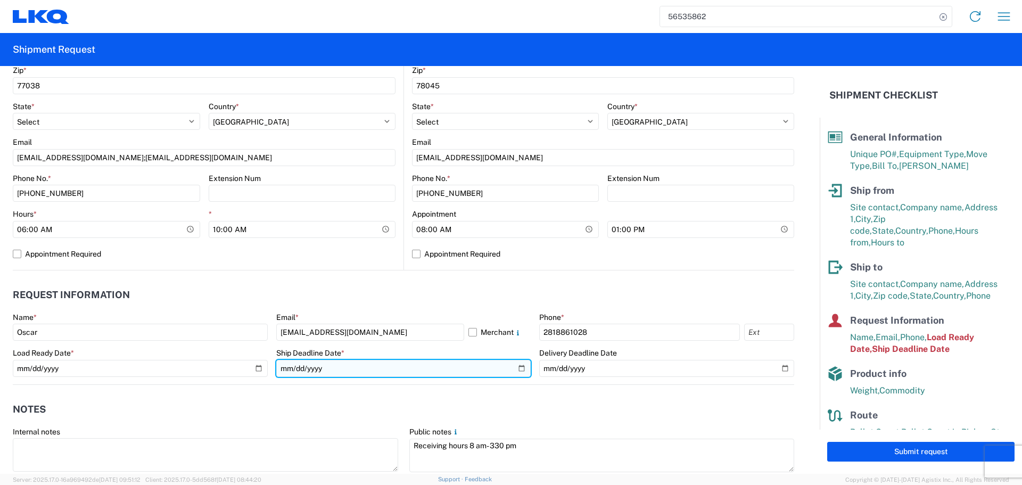
click at [517, 366] on input "[DATE]" at bounding box center [403, 368] width 255 height 17
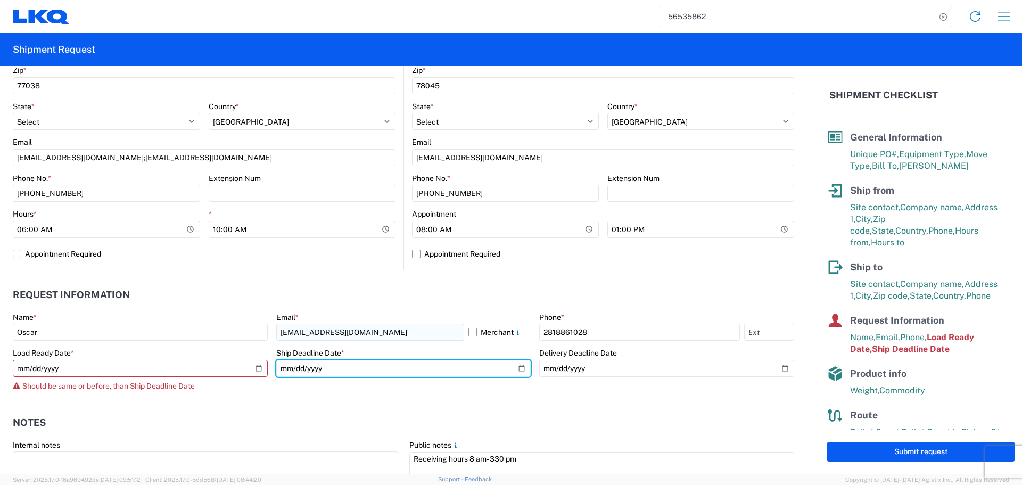
type input "[DATE]"
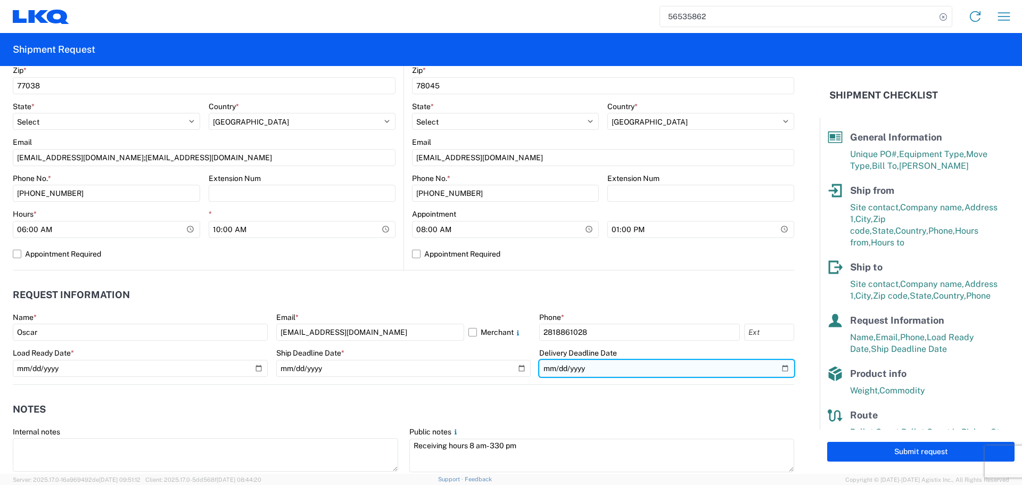
click at [782, 369] on input "[DATE]" at bounding box center [666, 368] width 255 height 17
click at [771, 369] on input "[DATE]" at bounding box center [666, 368] width 255 height 17
click at [775, 369] on input "[DATE]" at bounding box center [666, 368] width 255 height 17
type input "[DATE]"
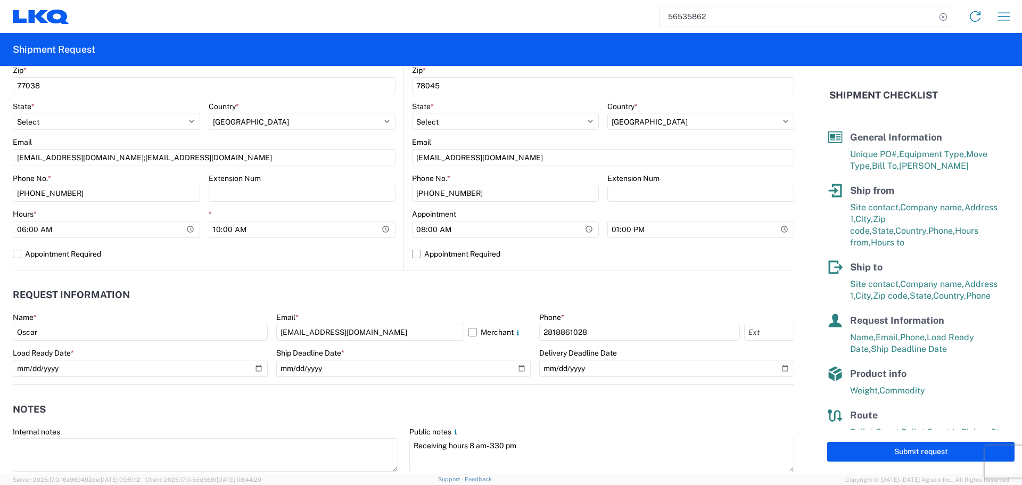
click at [391, 407] on header "Notes" at bounding box center [403, 410] width 781 height 24
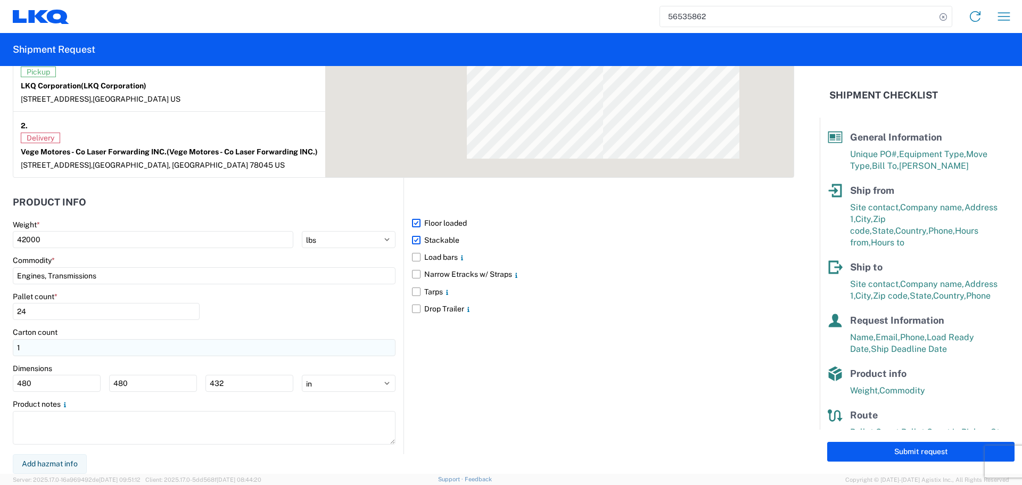
scroll to position [878, 0]
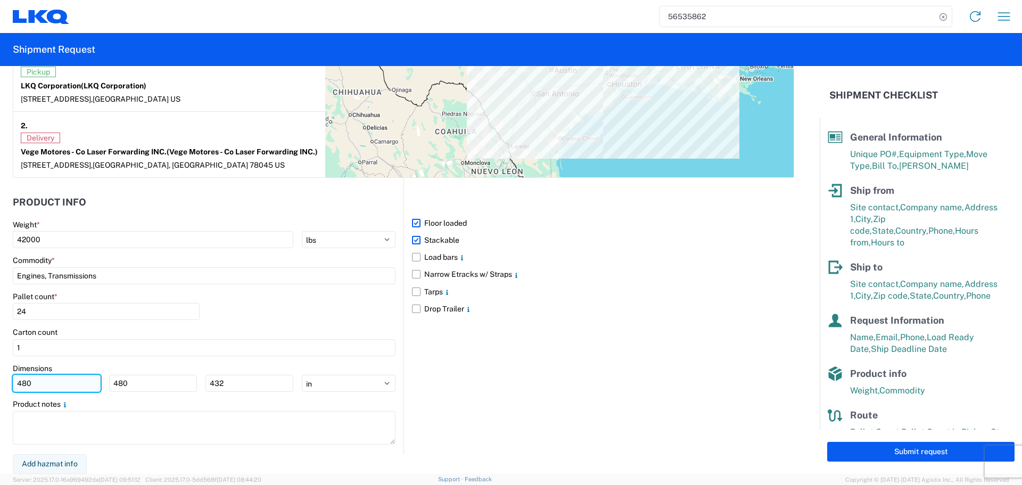
click at [77, 386] on input "480" at bounding box center [57, 383] width 88 height 17
type input "4"
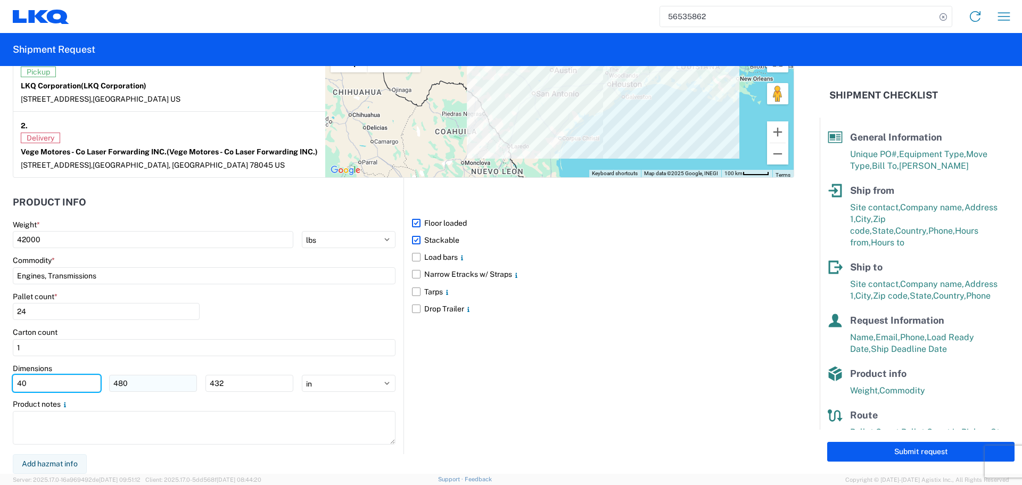
type input "40"
click at [155, 383] on input "480" at bounding box center [153, 383] width 88 height 17
type input "40"
click at [260, 390] on input "432" at bounding box center [249, 383] width 88 height 17
type input "4"
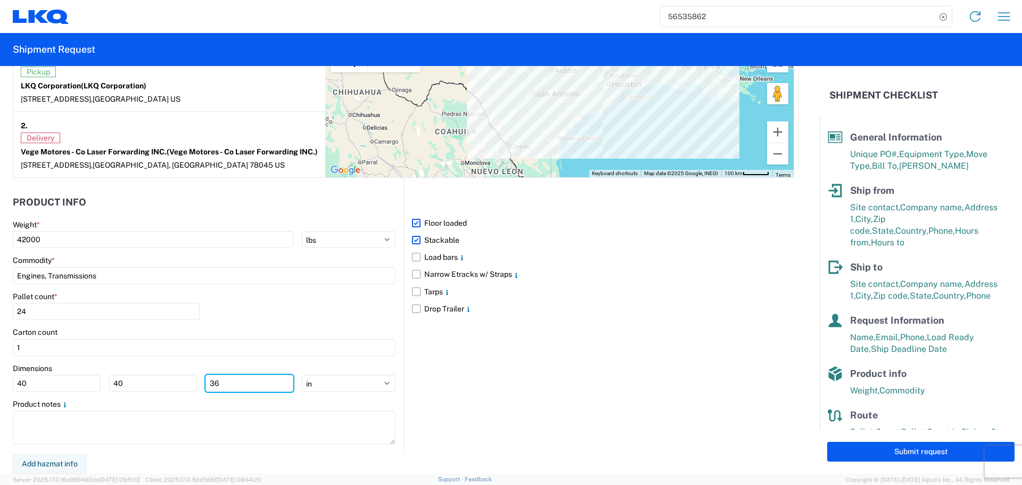
type input "36"
click at [290, 331] on div "Carton count" at bounding box center [204, 332] width 383 height 10
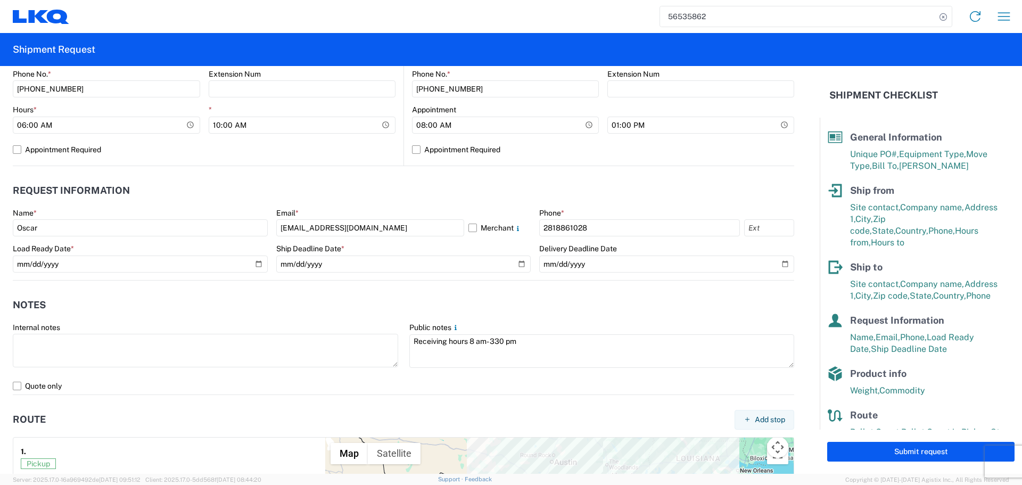
scroll to position [452, 0]
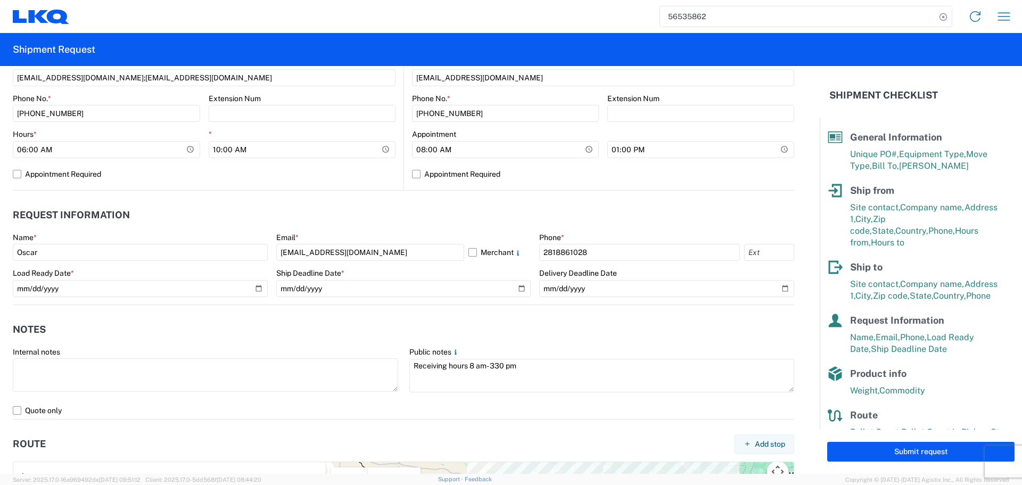
click at [273, 324] on header "Notes" at bounding box center [403, 330] width 781 height 24
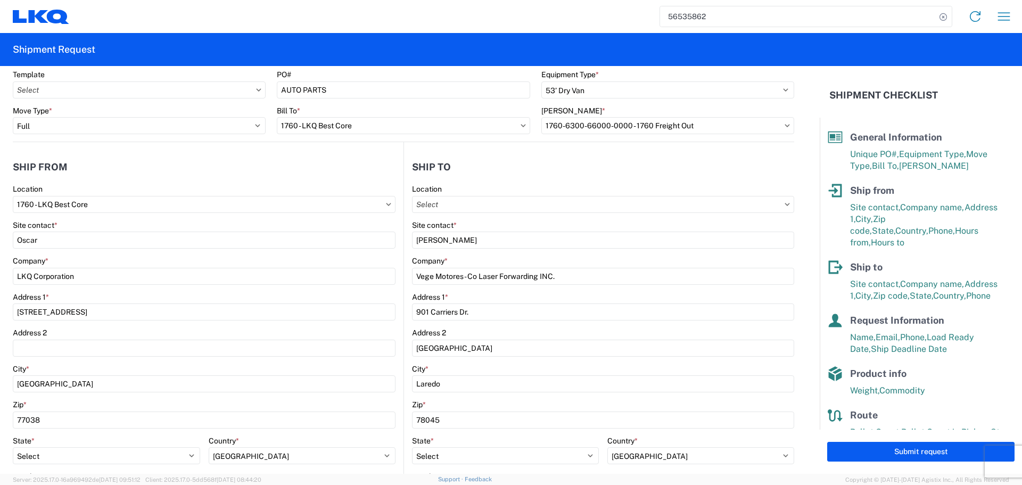
scroll to position [0, 0]
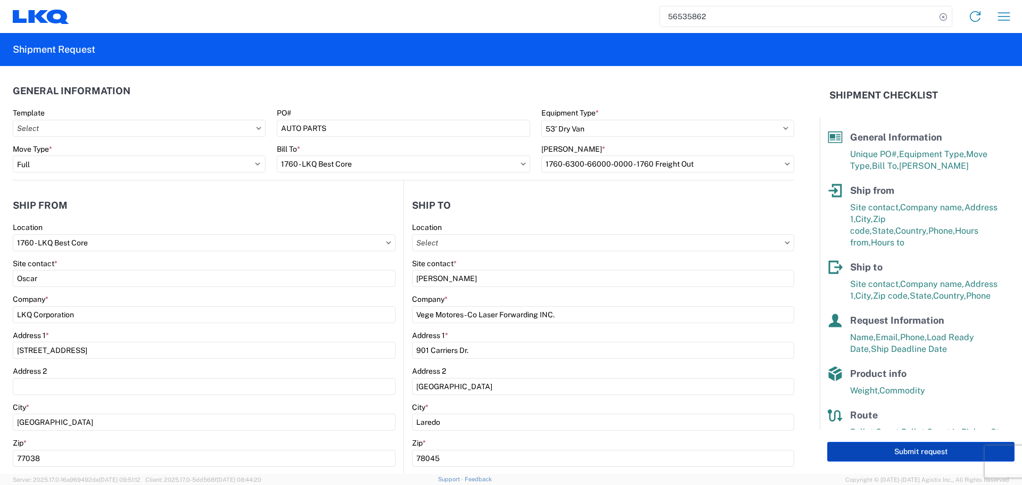
click at [910, 451] on button "Submit request" at bounding box center [920, 452] width 187 height 20
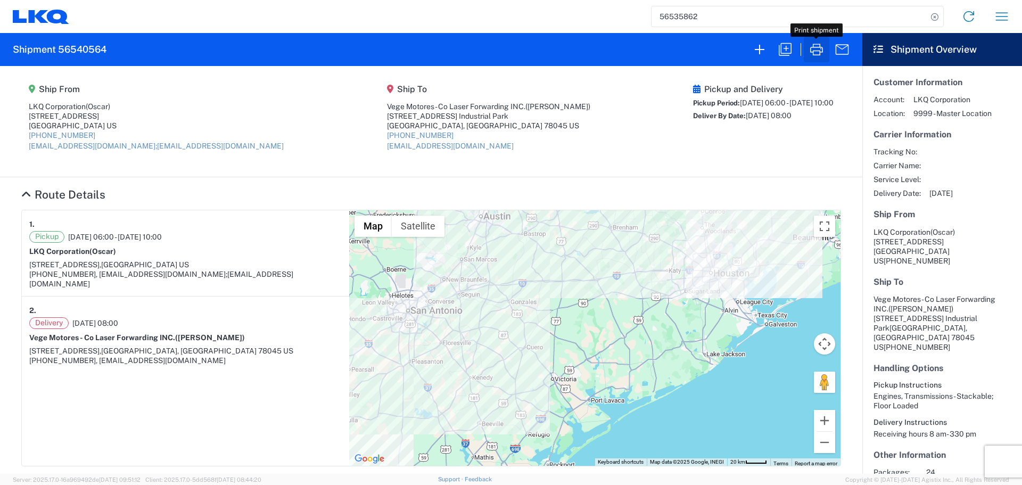
click at [821, 55] on icon "button" at bounding box center [816, 49] width 17 height 17
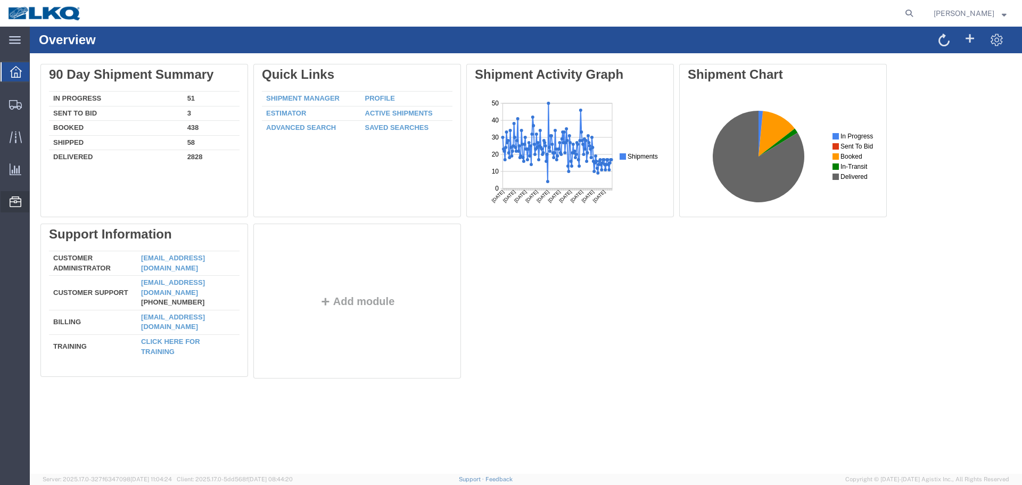
click at [0, 0] on span "Location Appointment" at bounding box center [0, 0] width 0 height 0
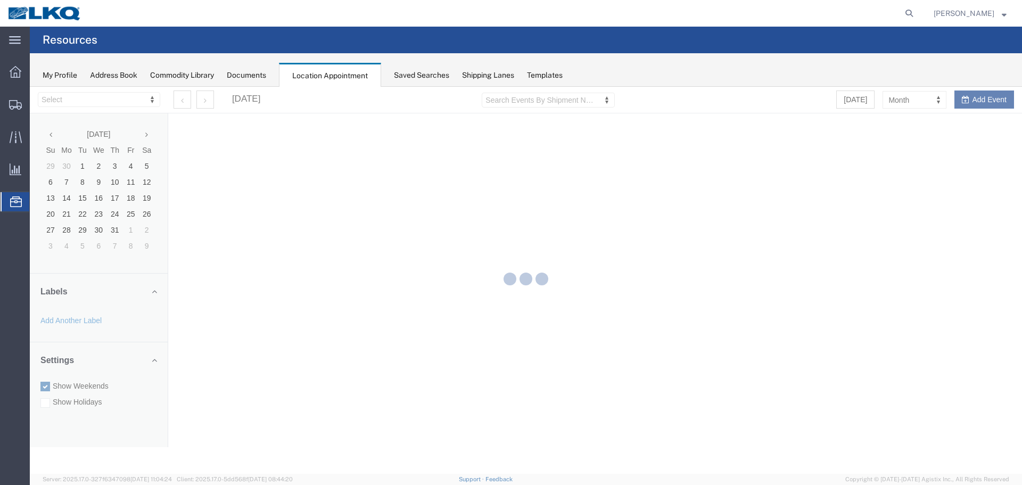
select select "27634"
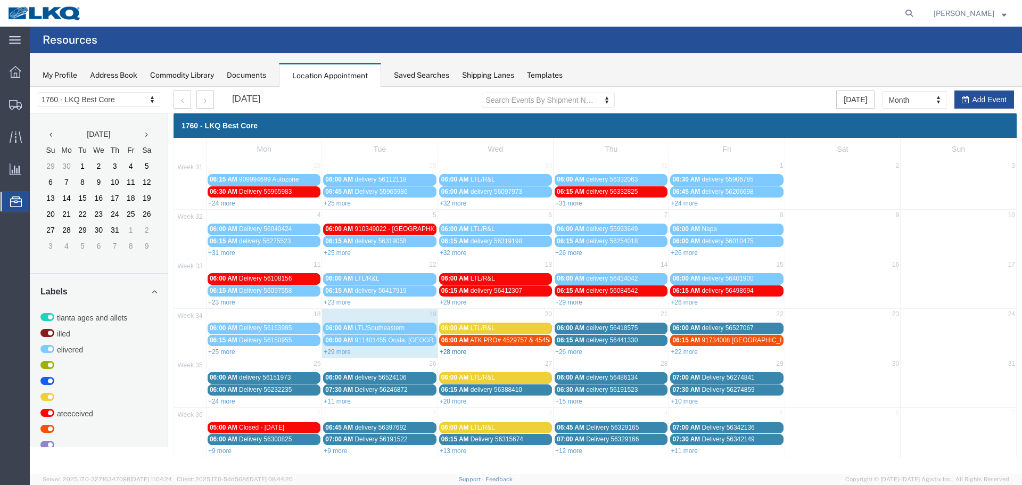
click at [452, 352] on link "+28 more" at bounding box center [453, 351] width 27 height 7
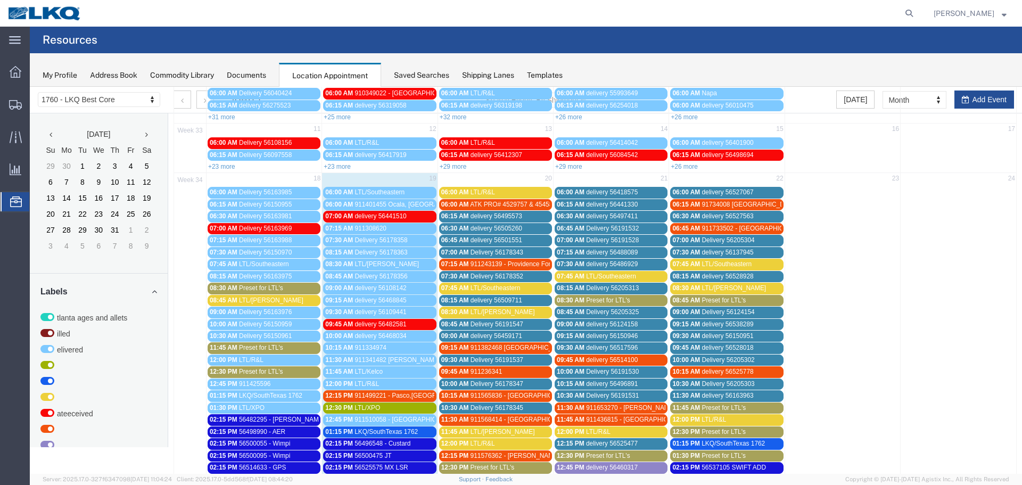
scroll to position [319, 0]
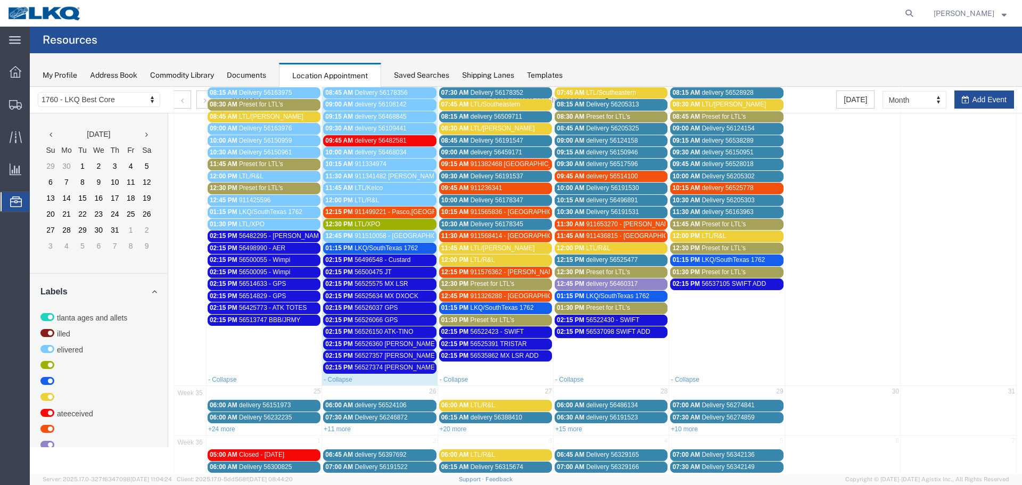
click at [969, 109] on td at bounding box center [959, 188] width 116 height 372
select select "1"
select select
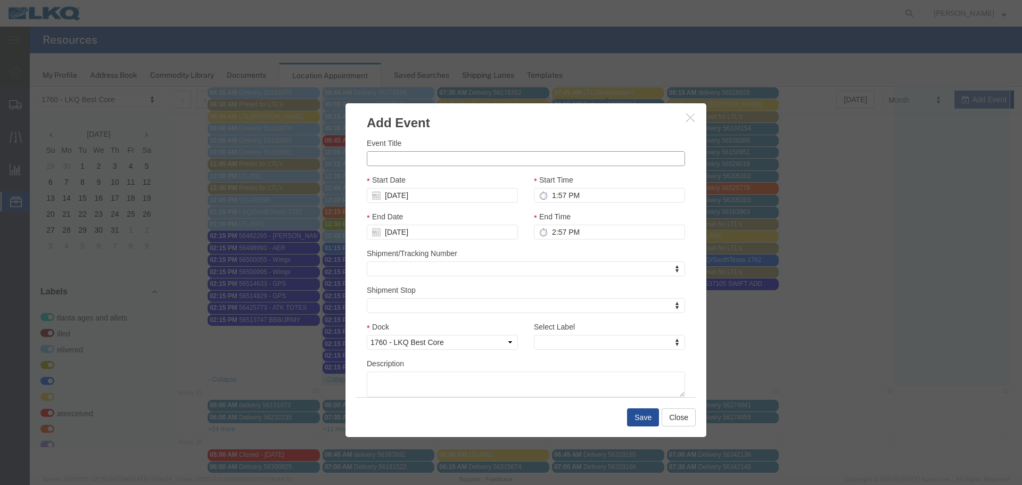
click at [491, 158] on input "Event Title" at bounding box center [526, 158] width 318 height 15
type input "56540417 GPS"
click at [416, 191] on input "08/24/2025" at bounding box center [442, 195] width 151 height 15
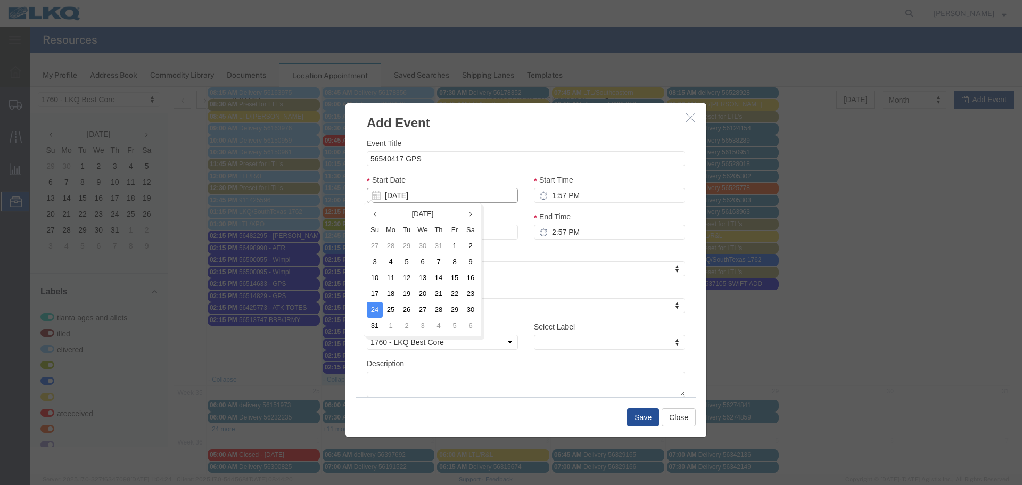
click at [408, 194] on input "08/24/2025" at bounding box center [442, 195] width 151 height 15
type input "8"
type input "[DATE]"
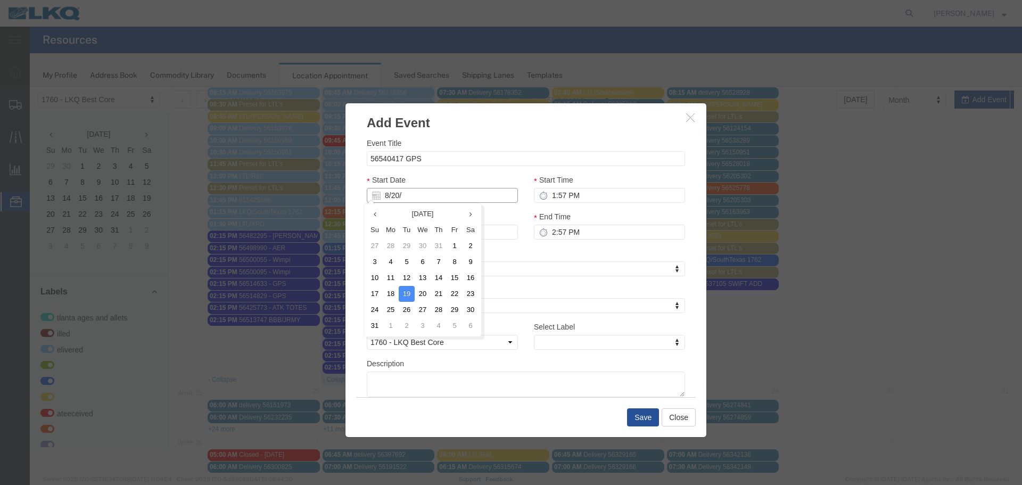
type input "8/20/2"
type input "08/20/2"
type input "8/20/25"
type input "08/20/25"
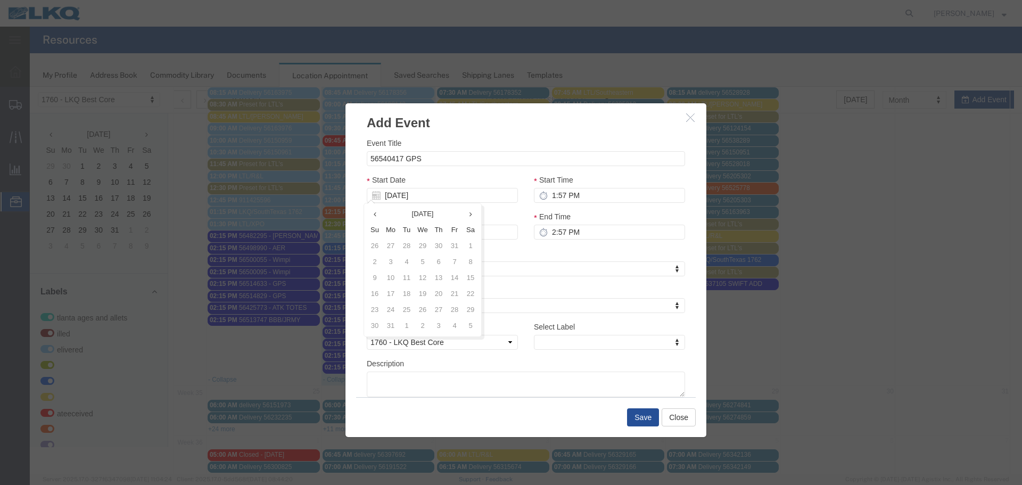
click at [484, 170] on div "Event Title 56540417 GPS Start Date 08/20/25 Start Time 1:57 PM End Date 08/20/…" at bounding box center [526, 267] width 318 height 260
click at [613, 197] on input "1:57 PM" at bounding box center [609, 195] width 151 height 15
type input "2:57 PM"
type input "3:57 PM"
type input "2:15 PM"
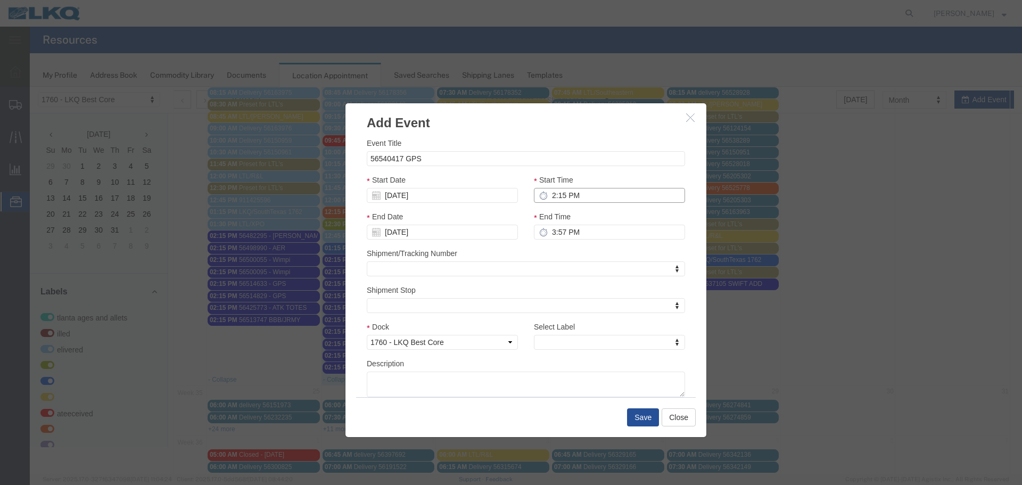
type input "3:15 PM"
type input "2:15 PM"
click at [561, 230] on input "3:15 PM" at bounding box center [609, 232] width 151 height 15
type input "2:15 PM"
click at [586, 250] on div "Shipment/Tracking Number Shipment/Tracking Number Shipment/Tracking Number" at bounding box center [526, 262] width 318 height 29
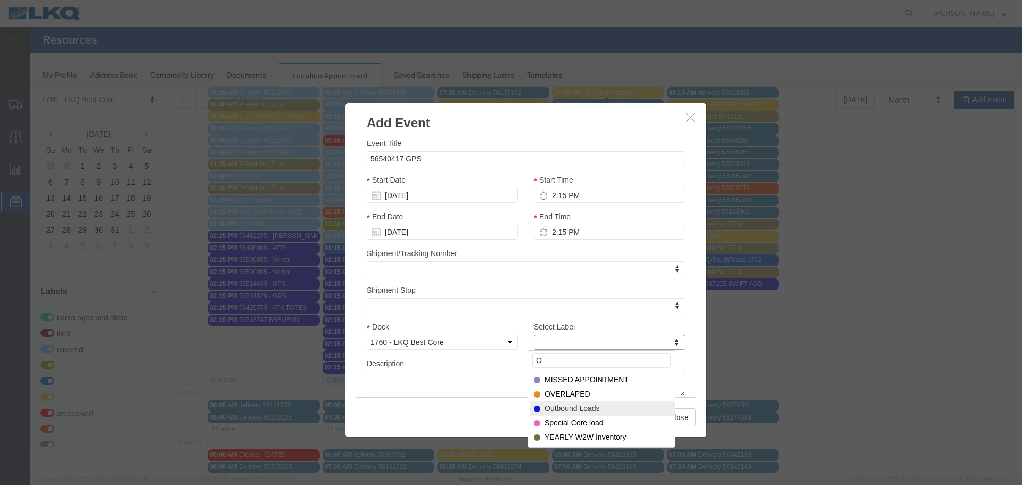
type input "O"
select select "80"
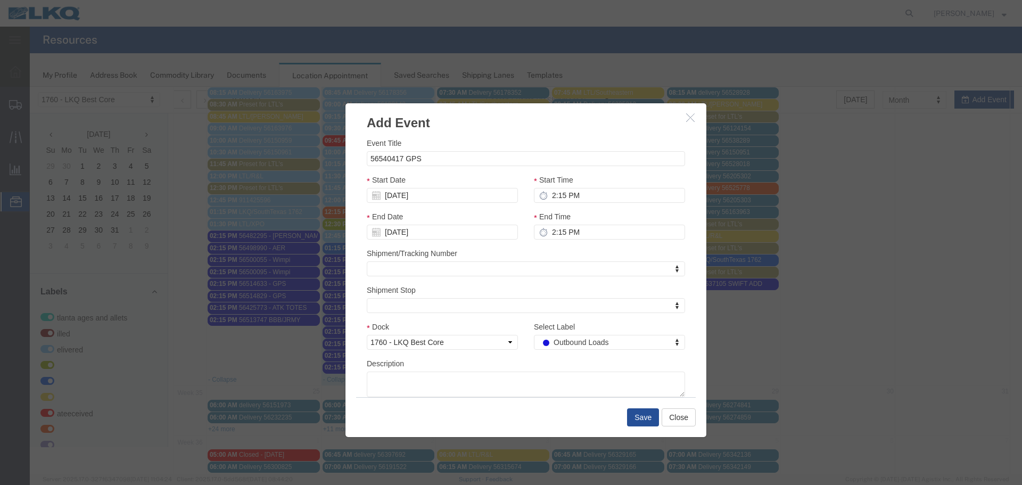
click at [537, 364] on div "Description" at bounding box center [526, 377] width 318 height 39
click at [633, 417] on button "Save" at bounding box center [643, 417] width 32 height 18
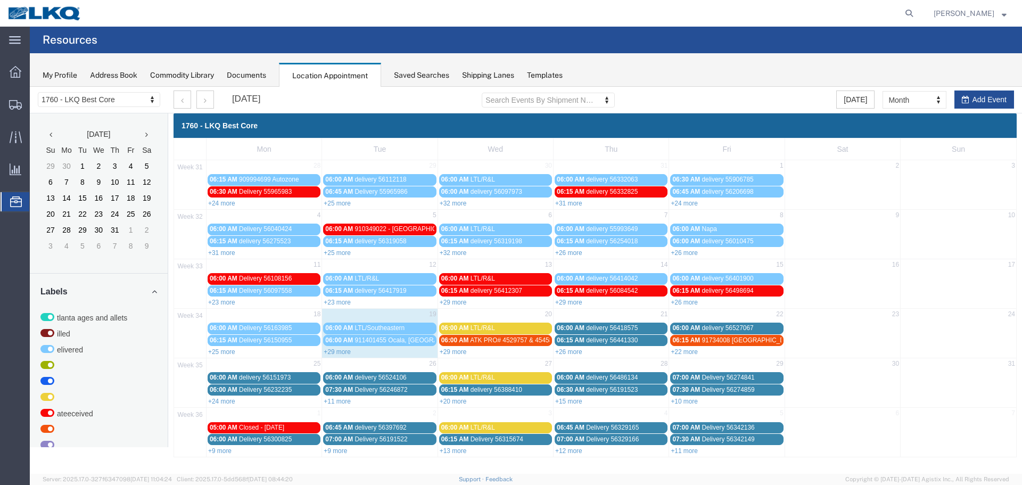
scroll to position [0, 0]
click at [458, 353] on link "+29 more" at bounding box center [453, 351] width 27 height 7
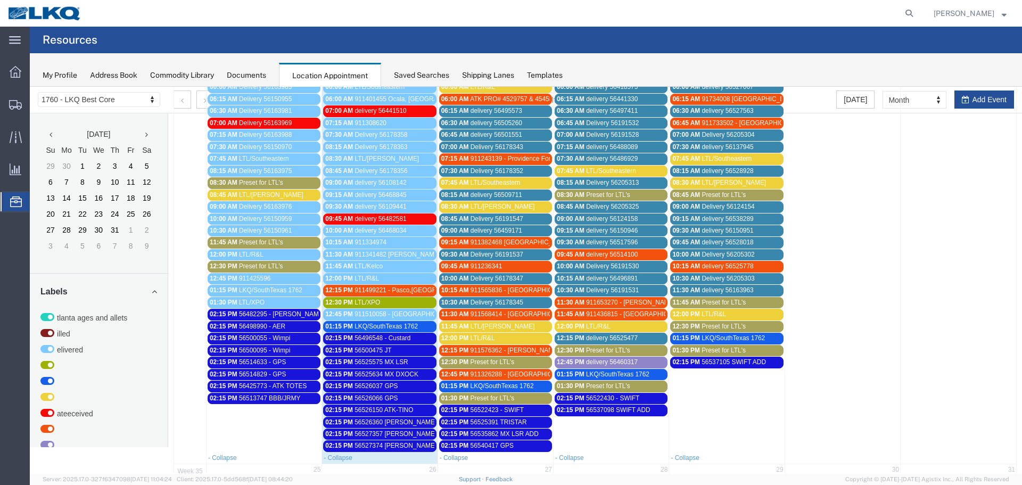
scroll to position [266, 0]
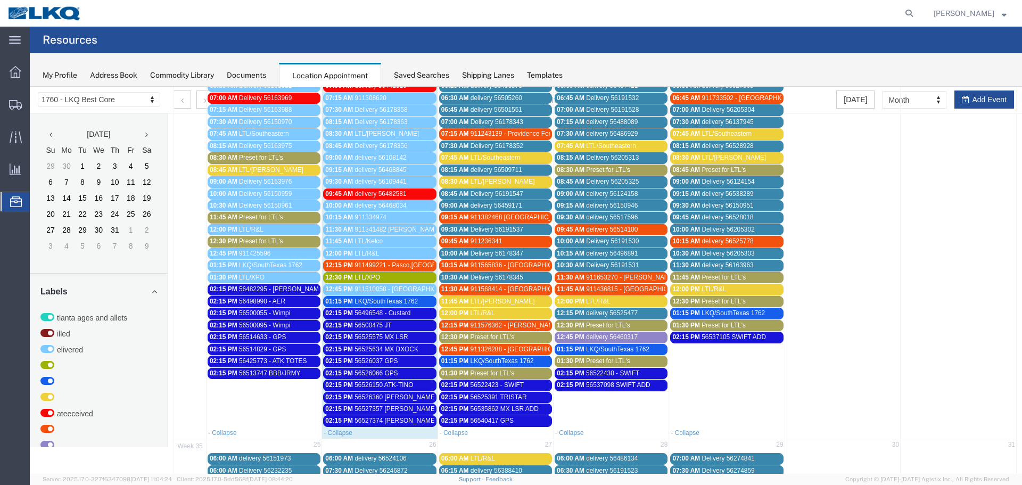
click at [968, 107] on td at bounding box center [959, 241] width 116 height 372
select select "1"
select select
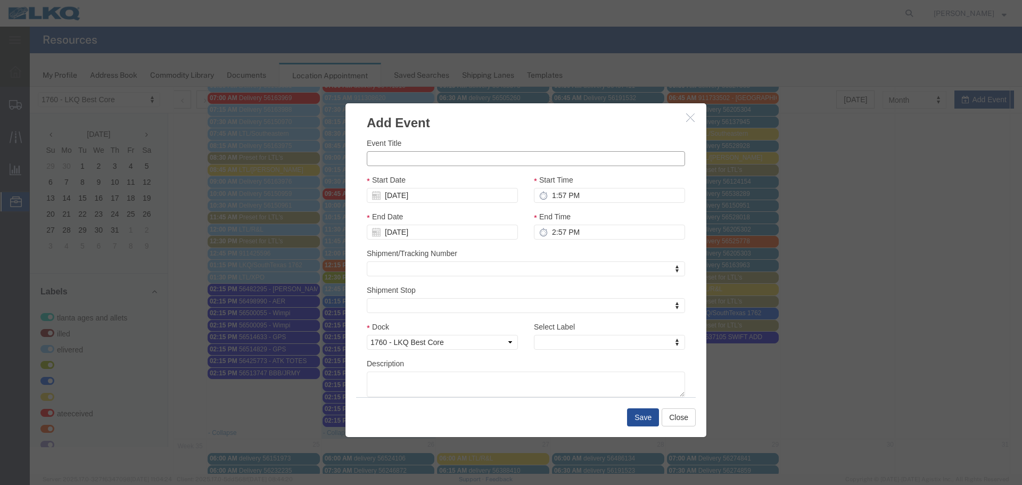
click at [435, 165] on input "Event Title" at bounding box center [526, 158] width 318 height 15
type input "56540399 GPS"
click at [462, 134] on div "Event Title 56540399 GPS Start Date 08/24/2025 Start Time 1:57 PM End Date 08/2…" at bounding box center [525, 264] width 361 height 265
click at [392, 198] on input "08/24/2025" at bounding box center [442, 195] width 151 height 15
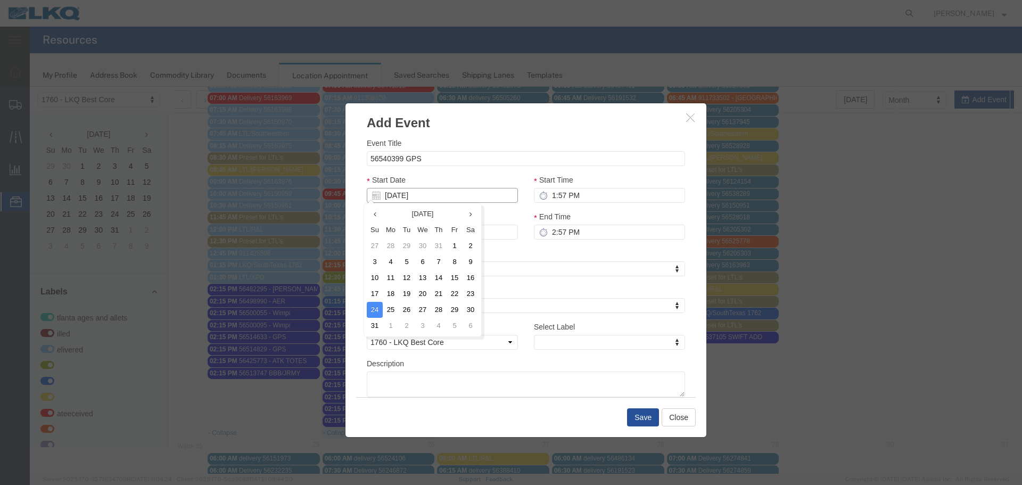
click at [392, 198] on input "08/24/2025" at bounding box center [442, 195] width 151 height 15
type input "8"
type input "[DATE]"
type input "8/20/2"
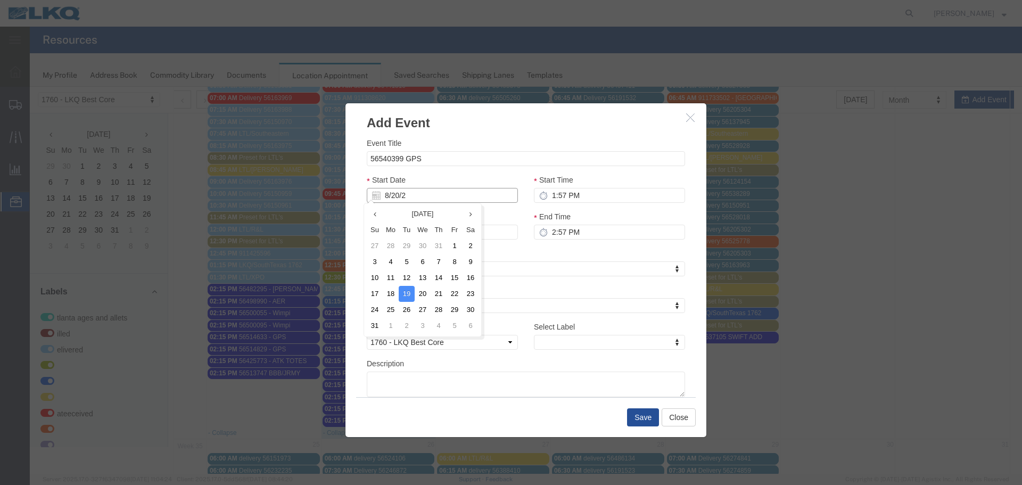
type input "08/20/2"
type input "8/20/25"
type input "08/20/25"
click at [476, 182] on div "Start Date 08/20/25" at bounding box center [442, 188] width 151 height 29
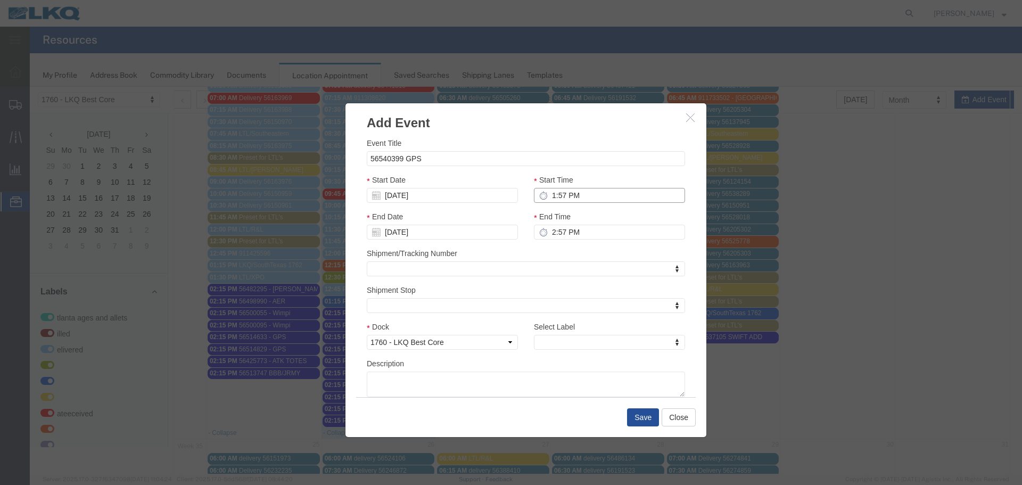
click at [563, 192] on input "1:57 PM" at bounding box center [609, 195] width 151 height 15
type input "2:57 PM"
type input "3:57 PM"
type input "2:15 PM"
type input "3:15 PM"
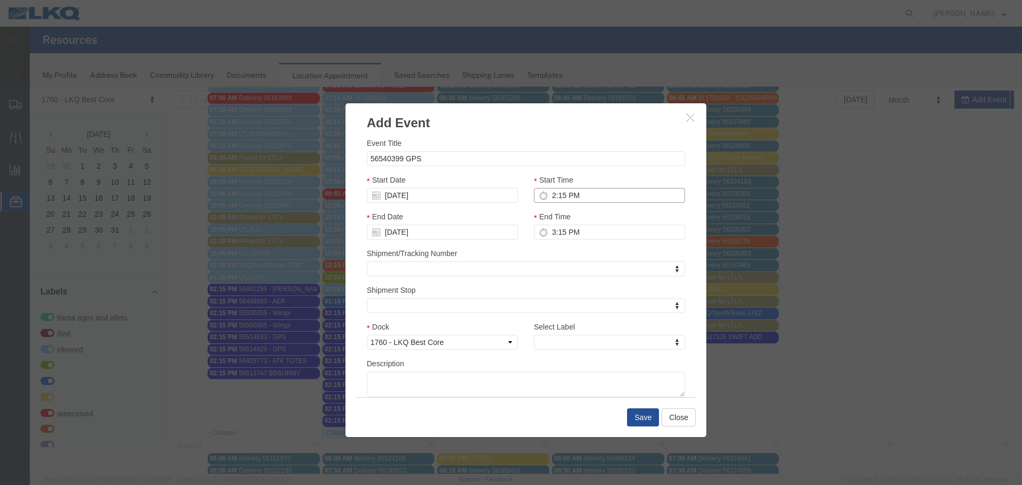
type input "2:15 PM"
click at [552, 226] on input "3:15 PM" at bounding box center [609, 232] width 151 height 15
type input "2:15 PM"
click at [545, 256] on div "Shipment/Tracking Number Shipment/Tracking Number Shipment/Tracking Number" at bounding box center [526, 262] width 318 height 29
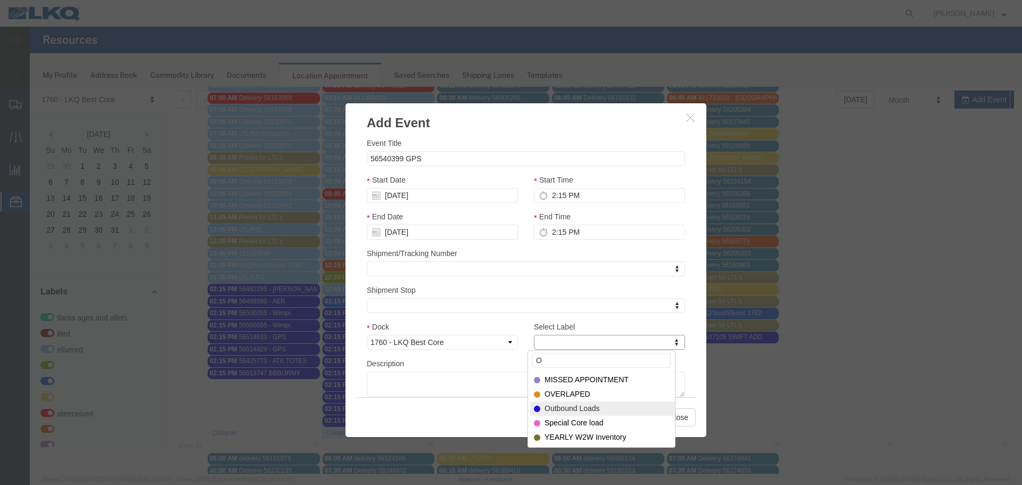
type input "O"
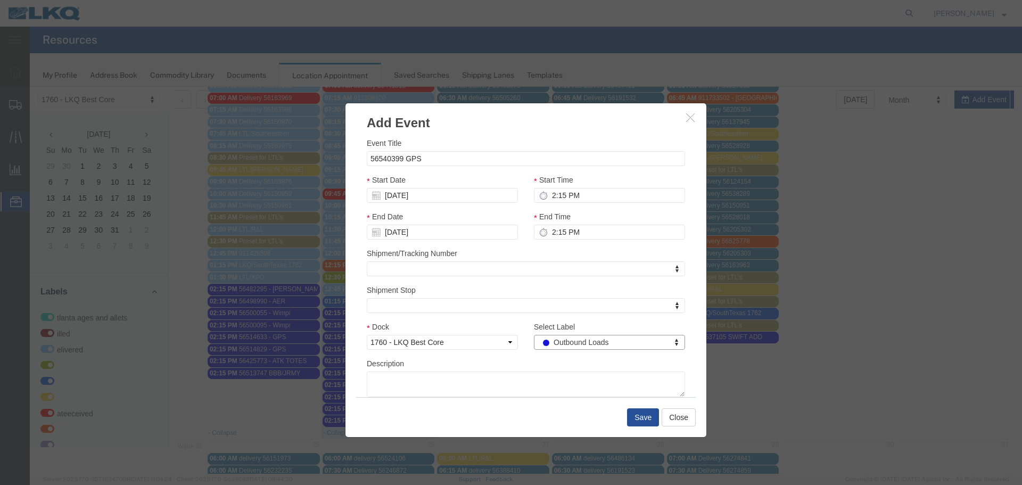
select select "80"
click at [623, 412] on div "Save Close" at bounding box center [526, 417] width 340 height 40
click at [645, 415] on button "Save" at bounding box center [643, 417] width 32 height 18
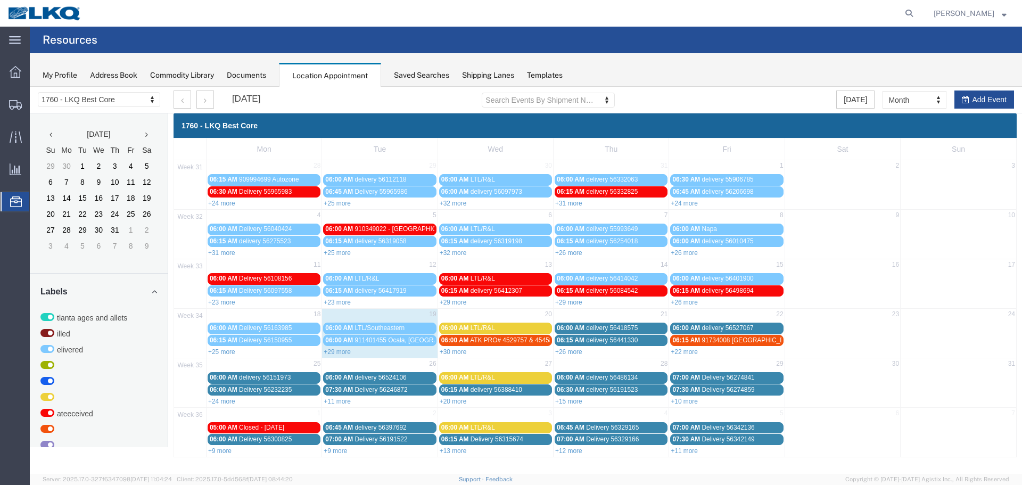
scroll to position [0, 0]
click at [464, 349] on link "+30 more" at bounding box center [453, 351] width 27 height 7
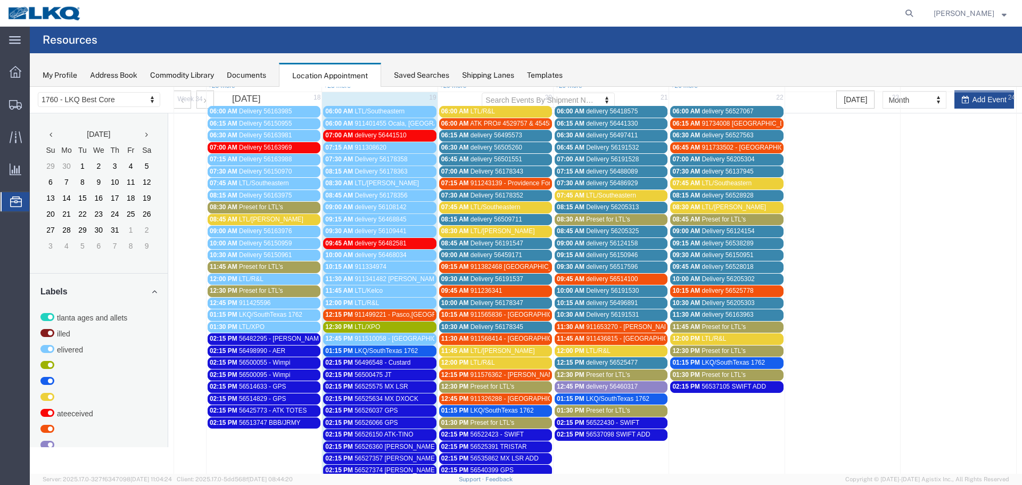
scroll to position [213, 0]
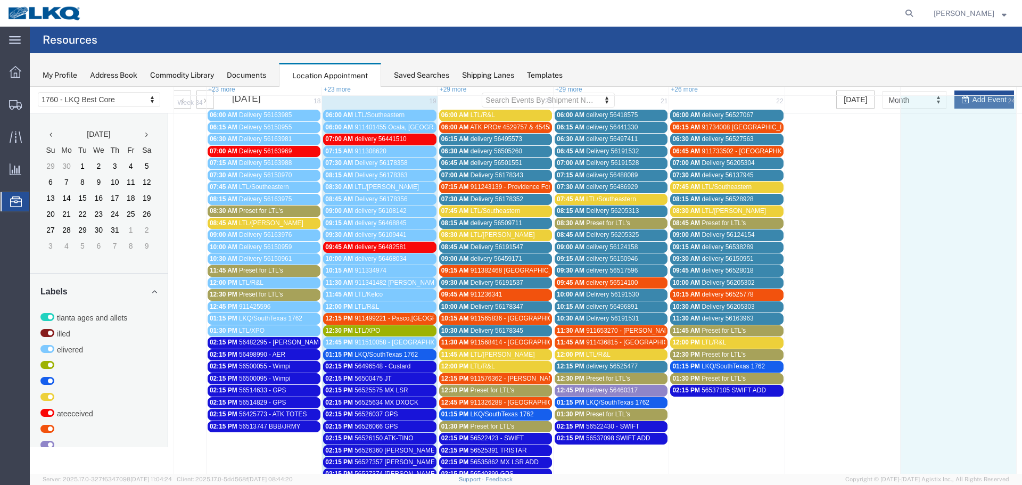
click at [981, 98] on td "24" at bounding box center [959, 102] width 116 height 13
select select "1"
select select
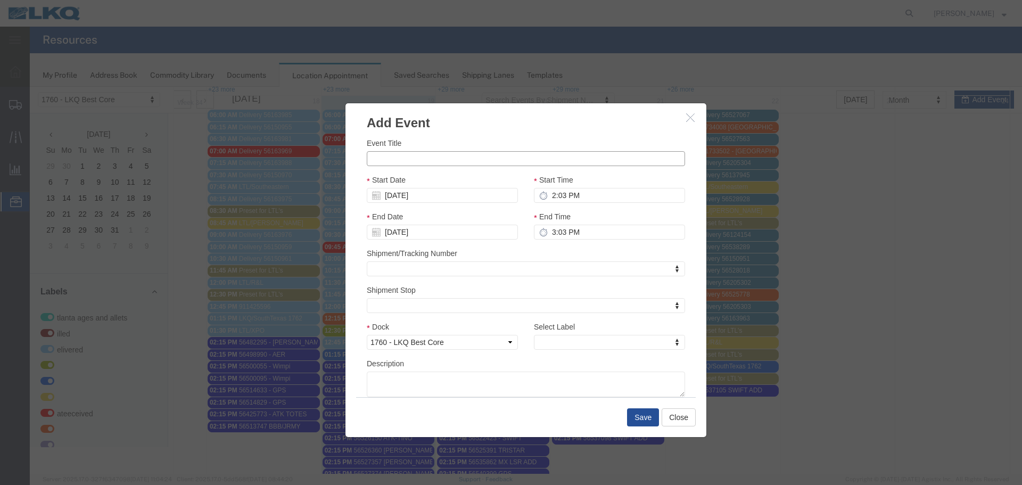
click at [456, 158] on input "Event Title" at bounding box center [526, 158] width 318 height 15
paste input "56540564"
type input "56540564 MX LSR ADD"
click at [462, 143] on div "Event Title 56540564 MX LSR ADD" at bounding box center [526, 151] width 318 height 29
click at [468, 129] on h3 "Add Event" at bounding box center [525, 117] width 361 height 29
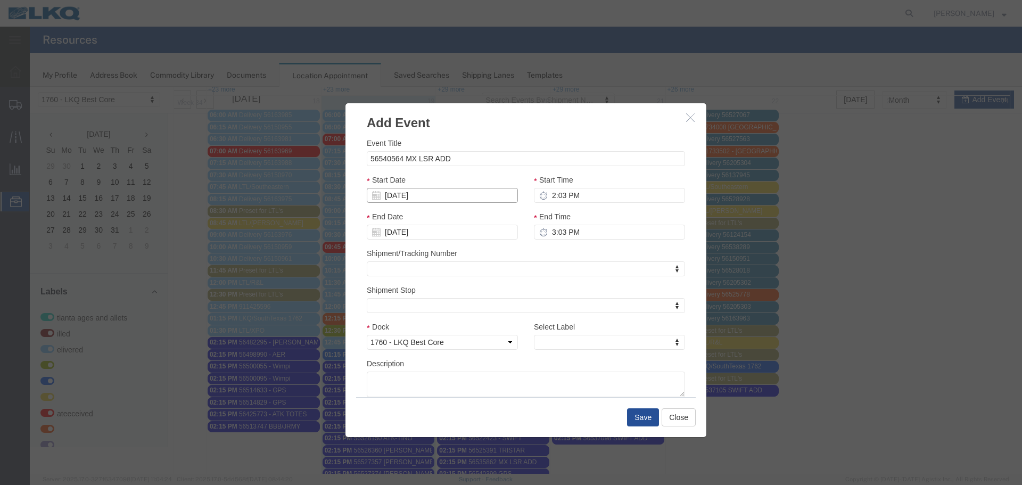
click at [402, 195] on input "08/24/2025" at bounding box center [442, 195] width 151 height 15
click at [473, 194] on input "08/24/2025" at bounding box center [442, 195] width 151 height 15
type input "8"
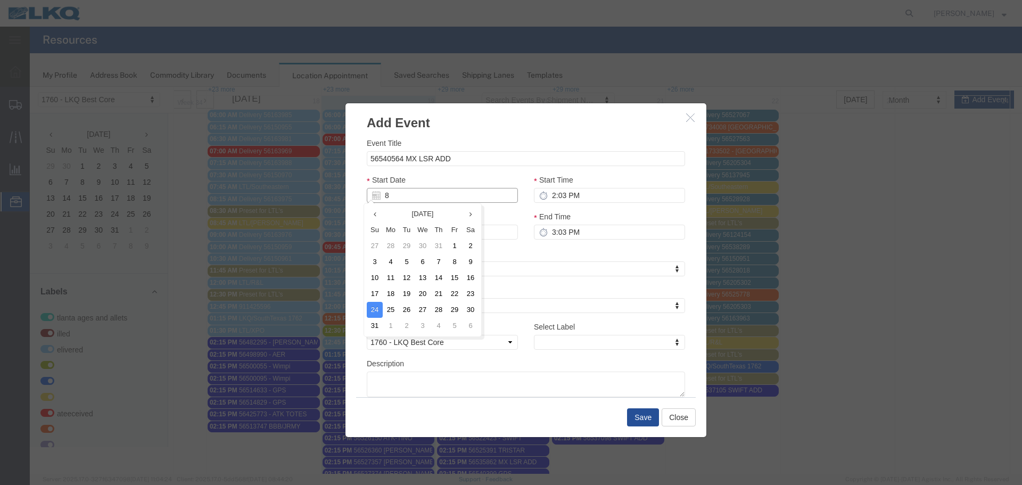
type input "[DATE]"
type input "8/21/2"
type input "08/21/2"
type input "8/21/25"
type input "08/21/25"
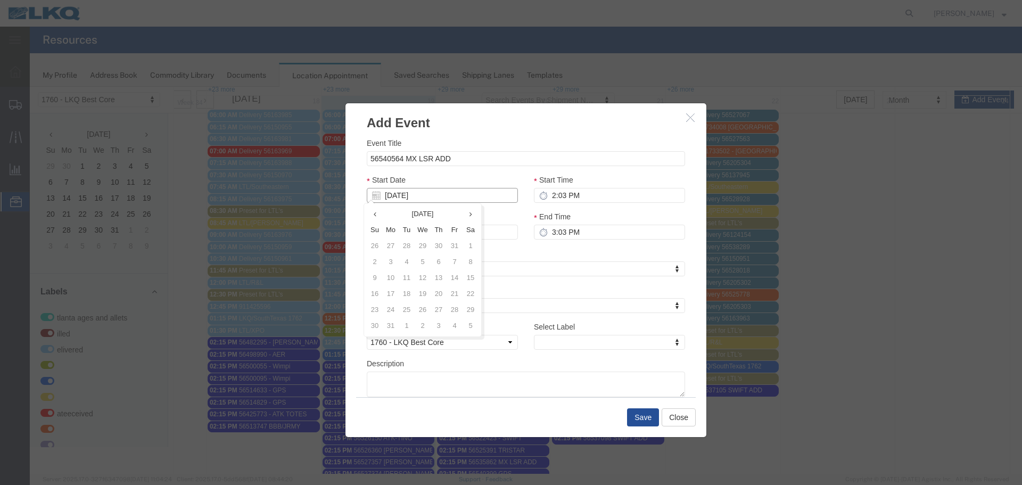
type input "08/21/25"
click at [490, 178] on div "Start Date 08/21/25" at bounding box center [442, 188] width 151 height 29
click at [584, 194] on input "2:03 PM" at bounding box center [609, 195] width 151 height 15
type input "2:15 PM"
type input "3:15 PM"
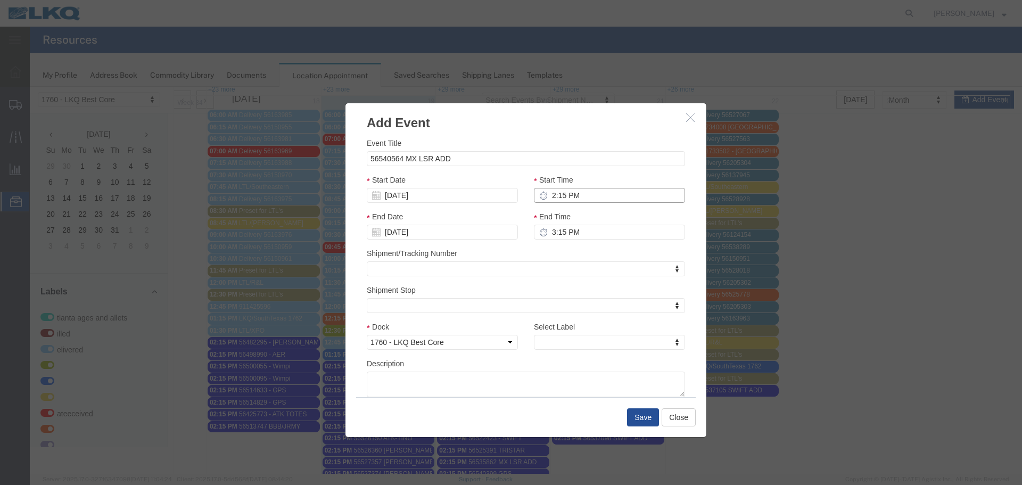
type input "2:15 PM"
click at [547, 232] on input "3:15 PM" at bounding box center [609, 232] width 151 height 15
type input "2:15 PM"
click at [561, 258] on div "Shipment/Tracking Number Shipment/Tracking Number Shipment/Tracking Number" at bounding box center [526, 262] width 318 height 29
click at [628, 353] on div "Select Label Select Label Select Label Atlanta Cages and Pallets Billed Deliver…" at bounding box center [609, 339] width 167 height 37
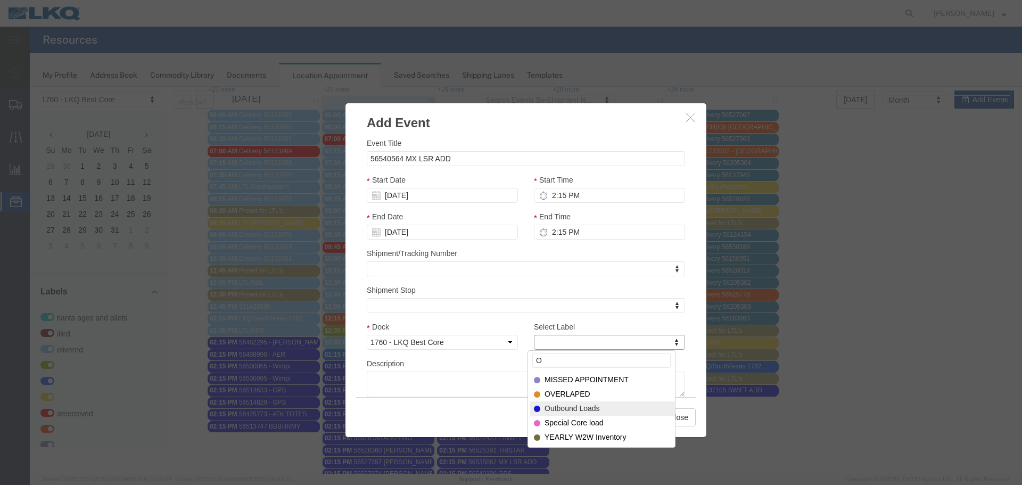
type input "O"
select select "80"
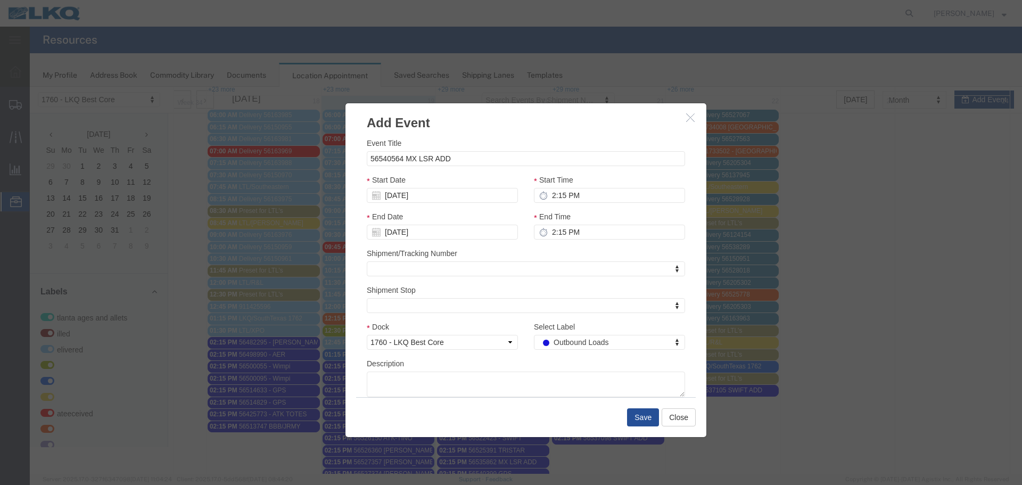
click at [533, 363] on div "Description" at bounding box center [526, 377] width 318 height 39
click at [637, 419] on button "Save" at bounding box center [643, 417] width 32 height 18
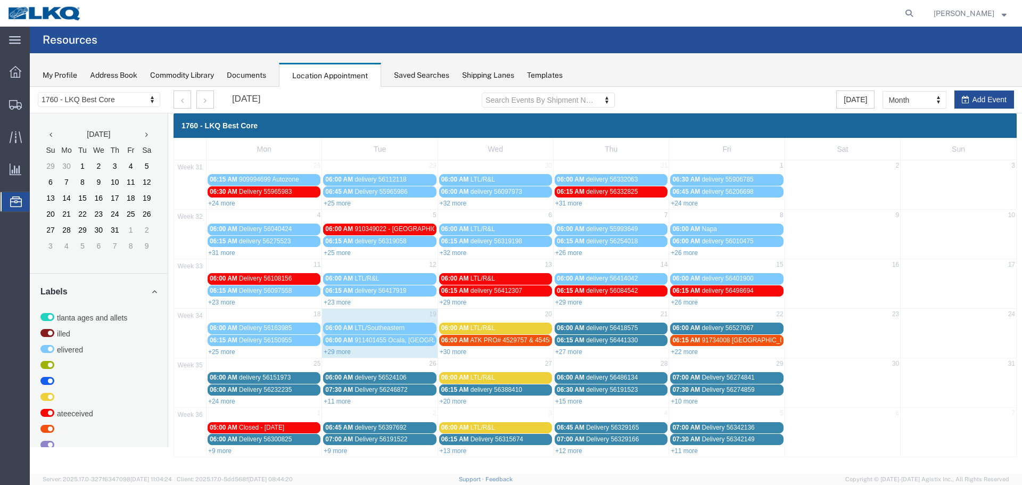
scroll to position [0, 0]
click at [452, 350] on link "+30 more" at bounding box center [453, 351] width 27 height 7
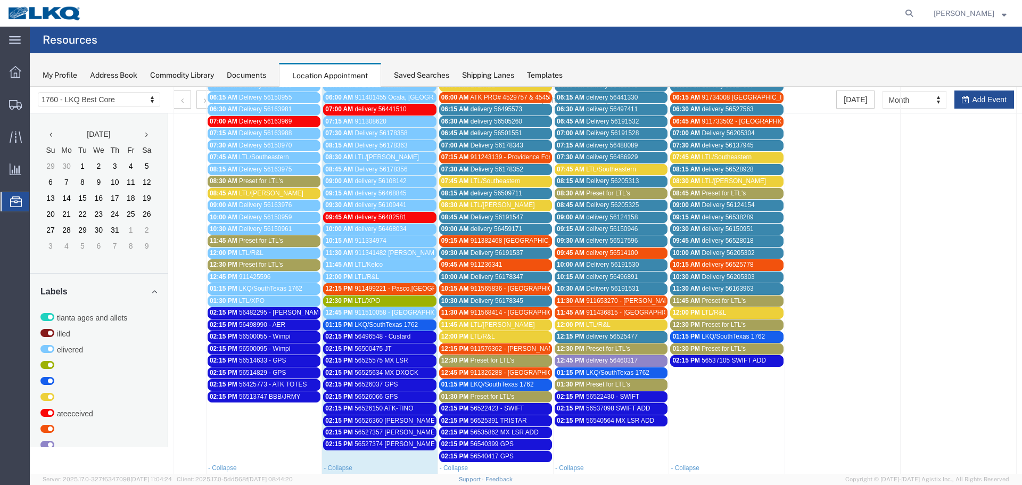
scroll to position [301, 0]
